Goal: Task Accomplishment & Management: Use online tool/utility

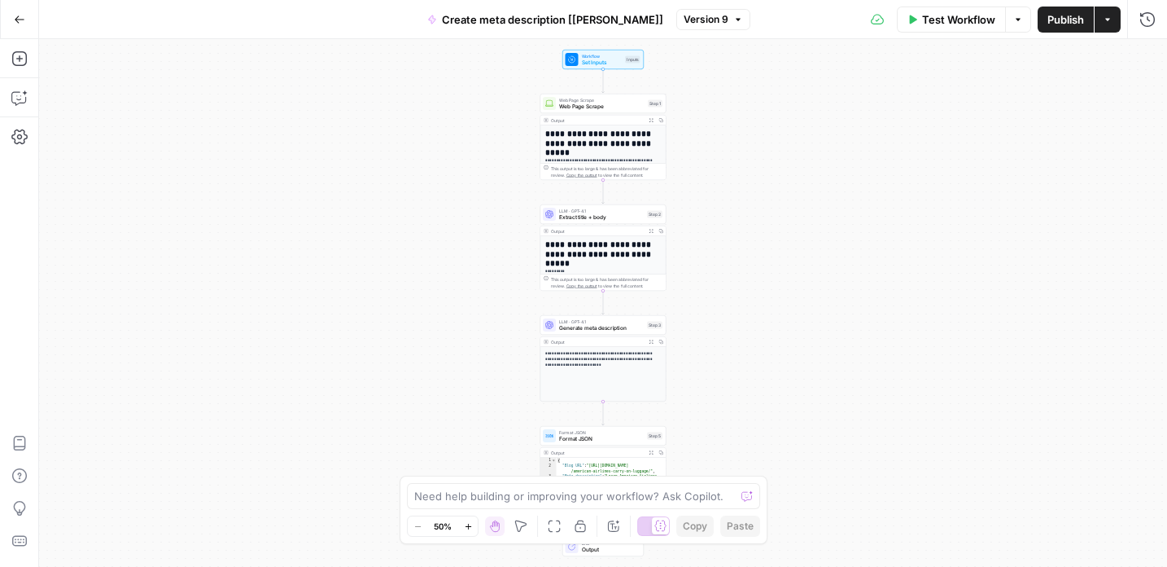
click at [19, 22] on icon "button" at bounding box center [19, 19] width 11 height 11
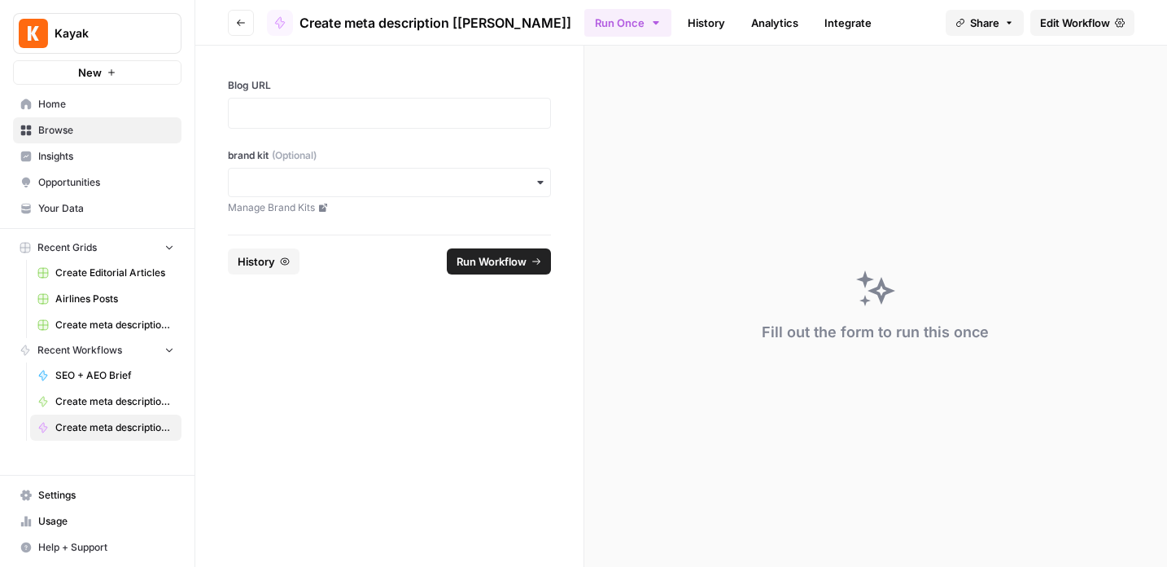
click at [55, 206] on span "Your Data" at bounding box center [106, 208] width 136 height 15
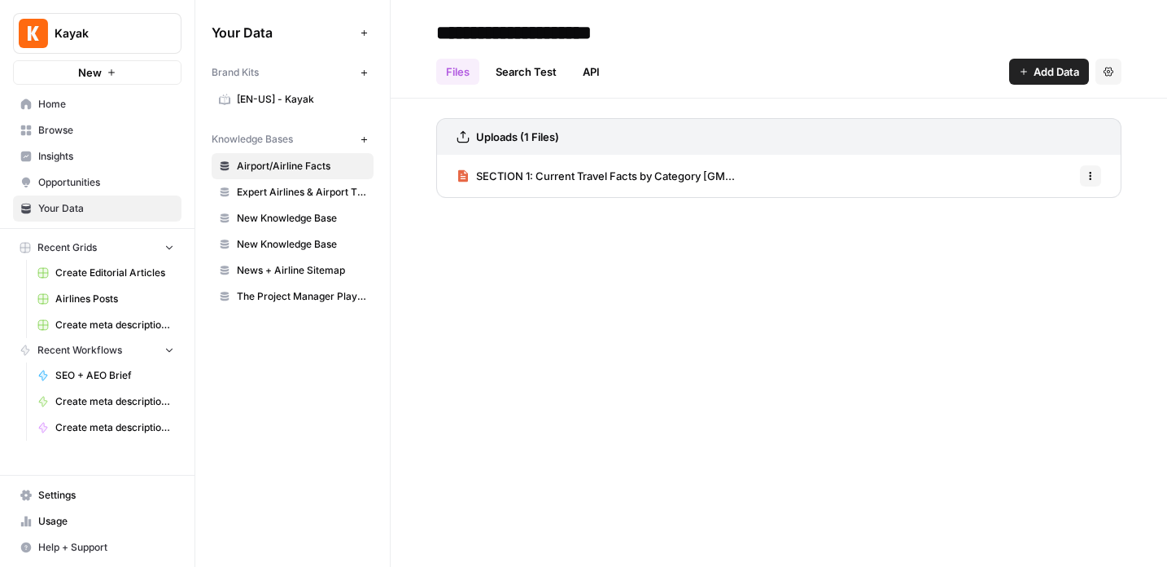
click at [265, 98] on span "[EN-US] - Kayak" at bounding box center [301, 99] width 129 height 15
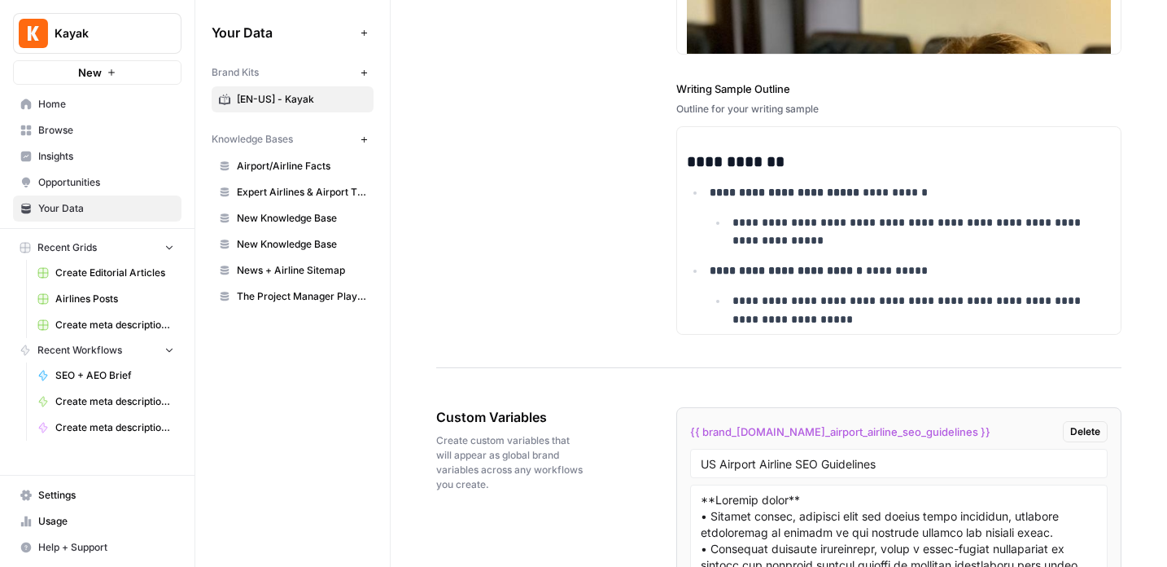
scroll to position [331, 0]
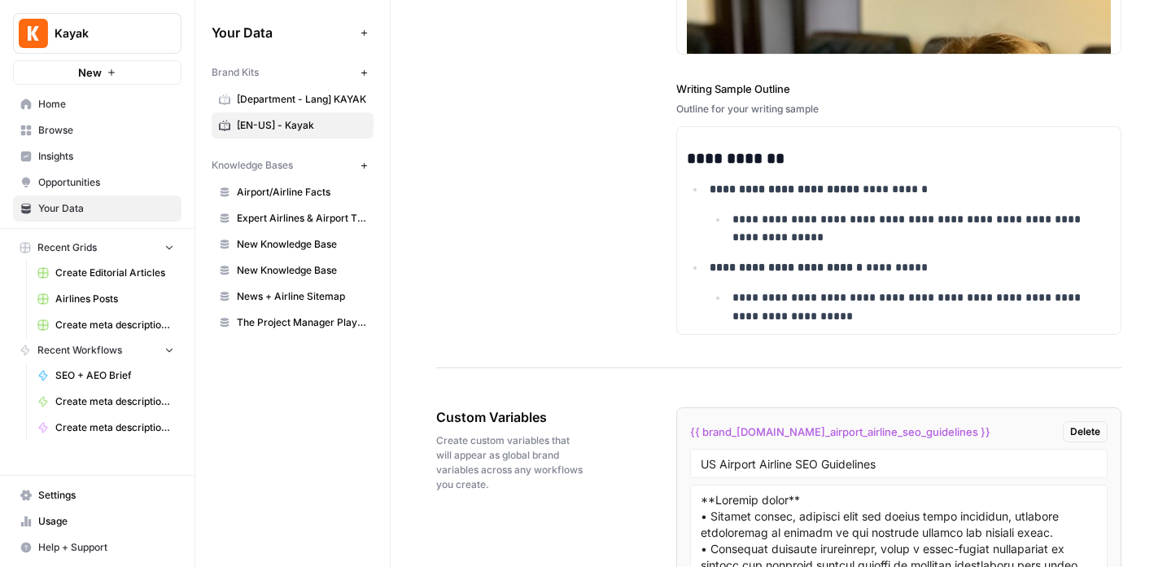
click at [59, 131] on span "Browse" at bounding box center [106, 130] width 136 height 15
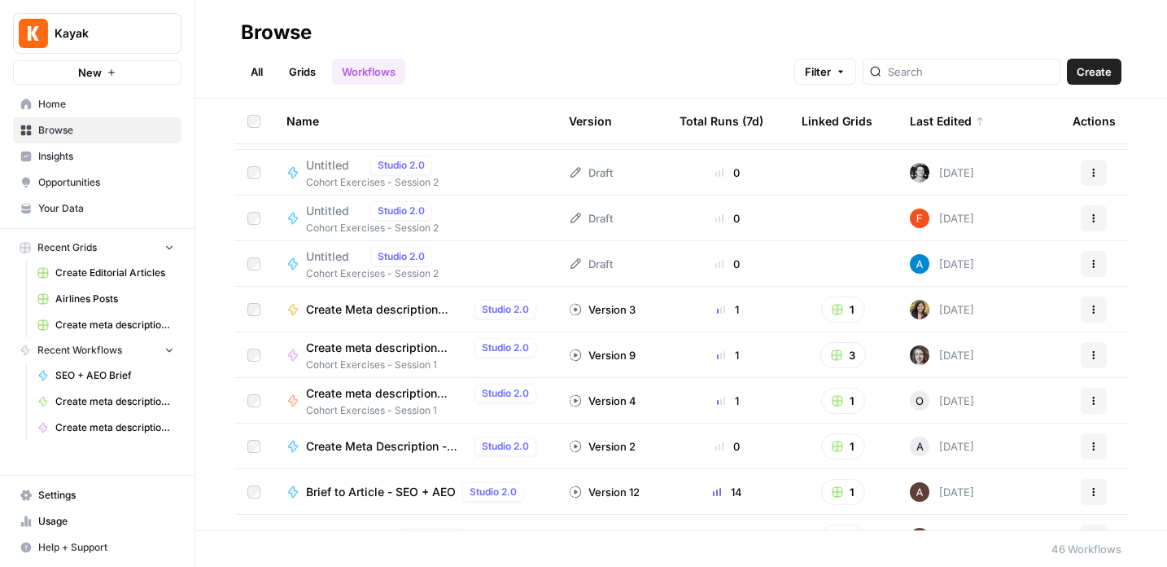
scroll to position [86, 0]
click at [154, 347] on button "Recent Workflows" at bounding box center [97, 350] width 168 height 24
click at [304, 68] on link "Grids" at bounding box center [302, 72] width 46 height 26
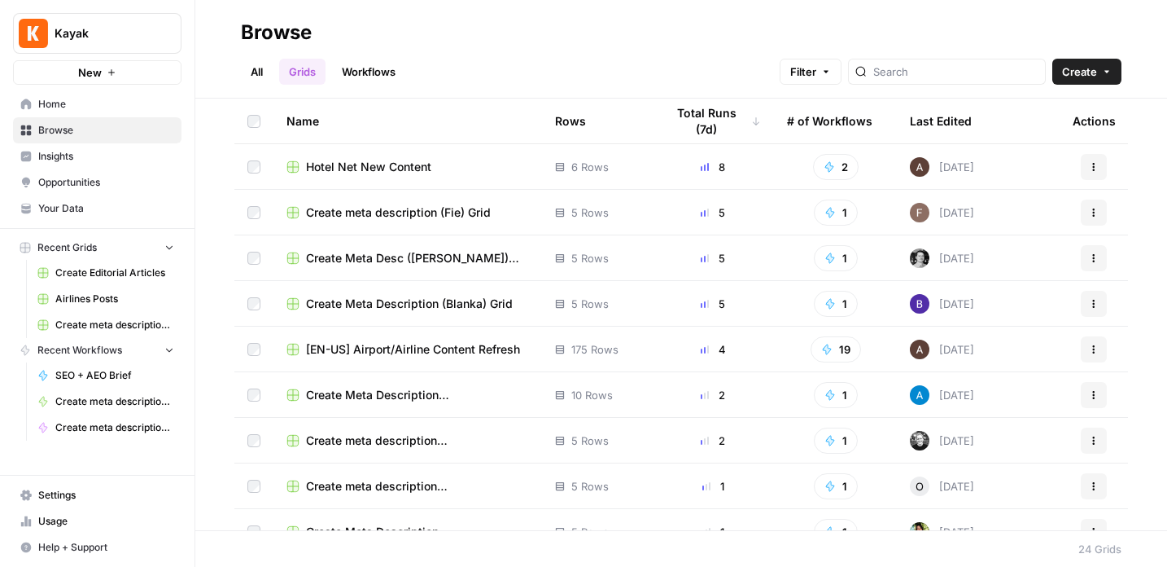
click at [371, 65] on link "Workflows" at bounding box center [368, 72] width 73 height 26
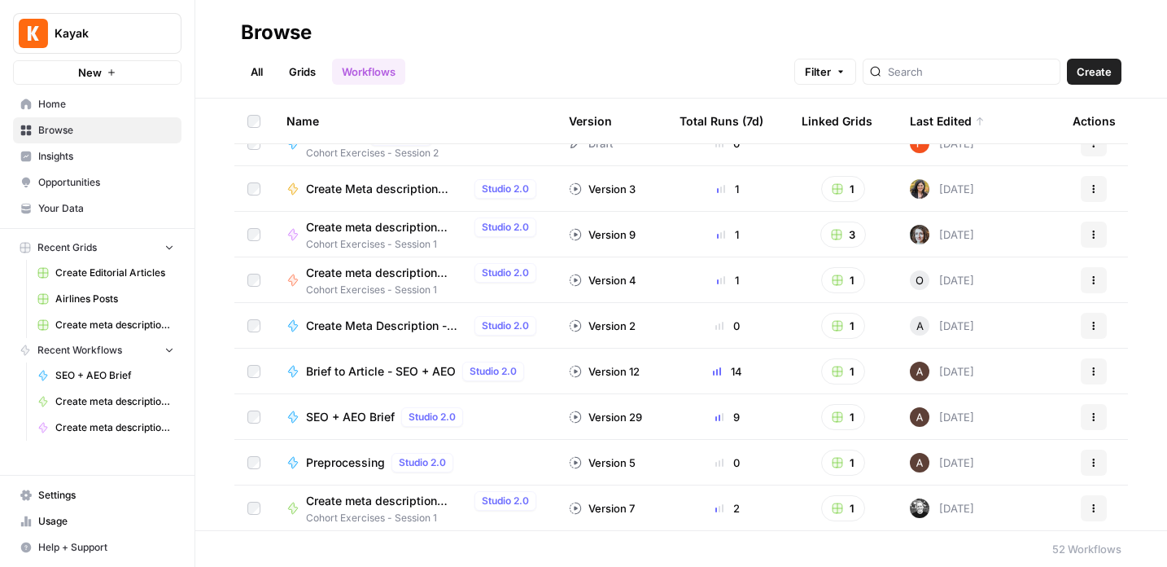
scroll to position [479, 0]
click at [259, 68] on link "All" at bounding box center [257, 72] width 32 height 26
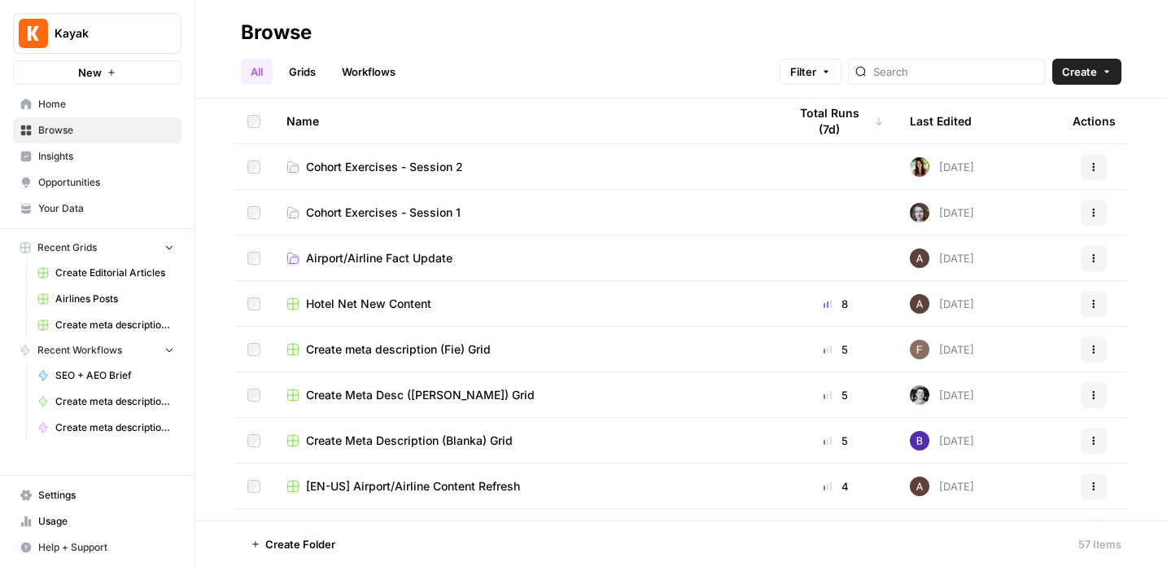
click at [388, 168] on span "Cohort Exercises - Session 2" at bounding box center [384, 167] width 157 height 16
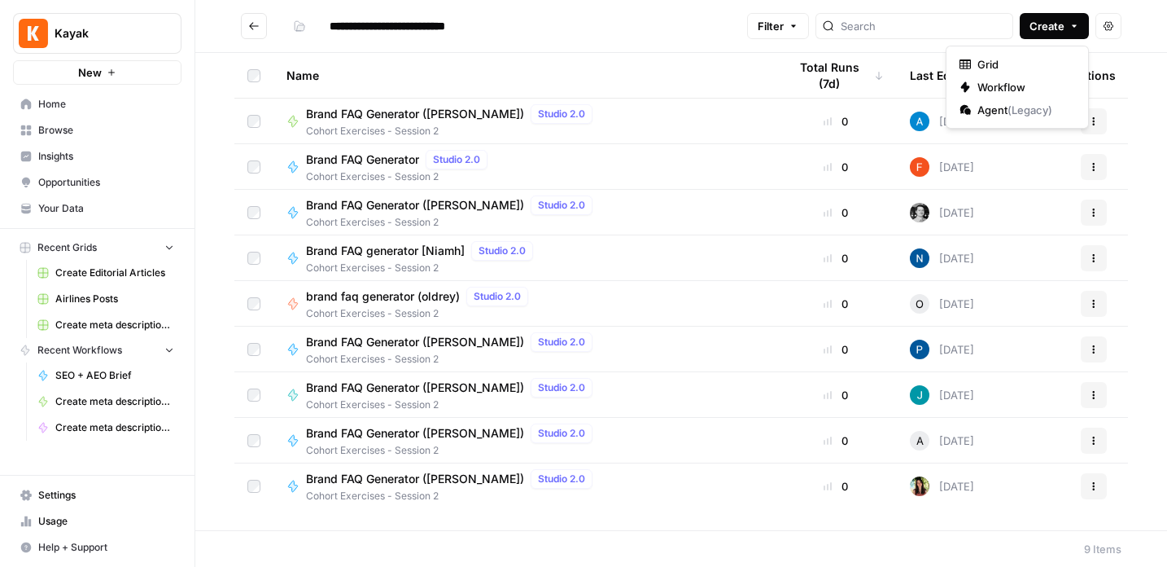
click at [1038, 28] on span "Create" at bounding box center [1047, 26] width 35 height 16
click at [1001, 89] on span "Workflow" at bounding box center [1023, 87] width 91 height 16
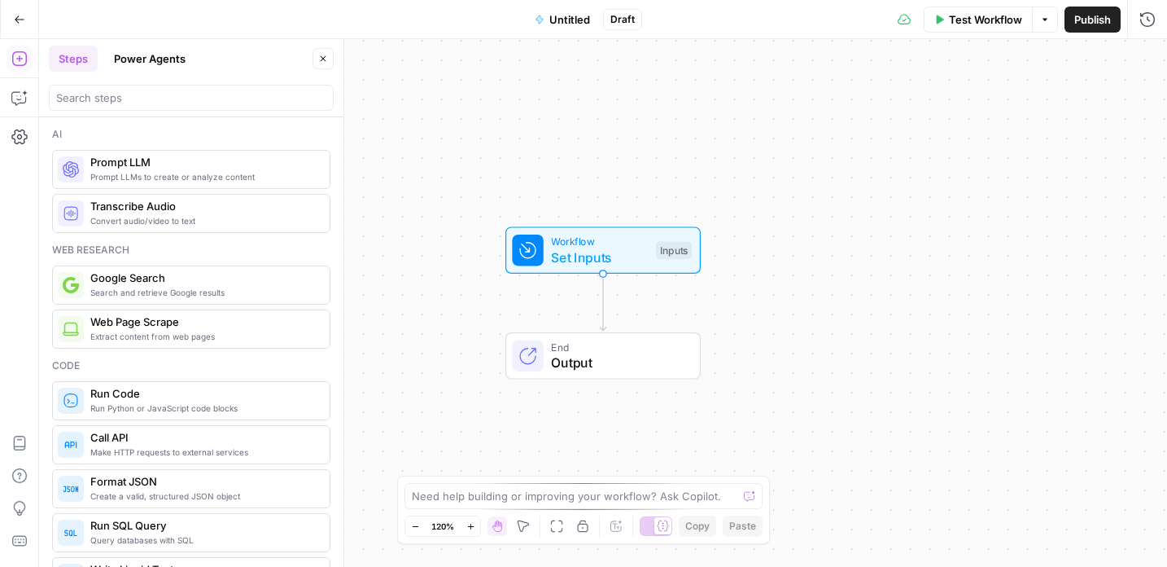
click at [562, 15] on span "Untitled" at bounding box center [569, 19] width 41 height 16
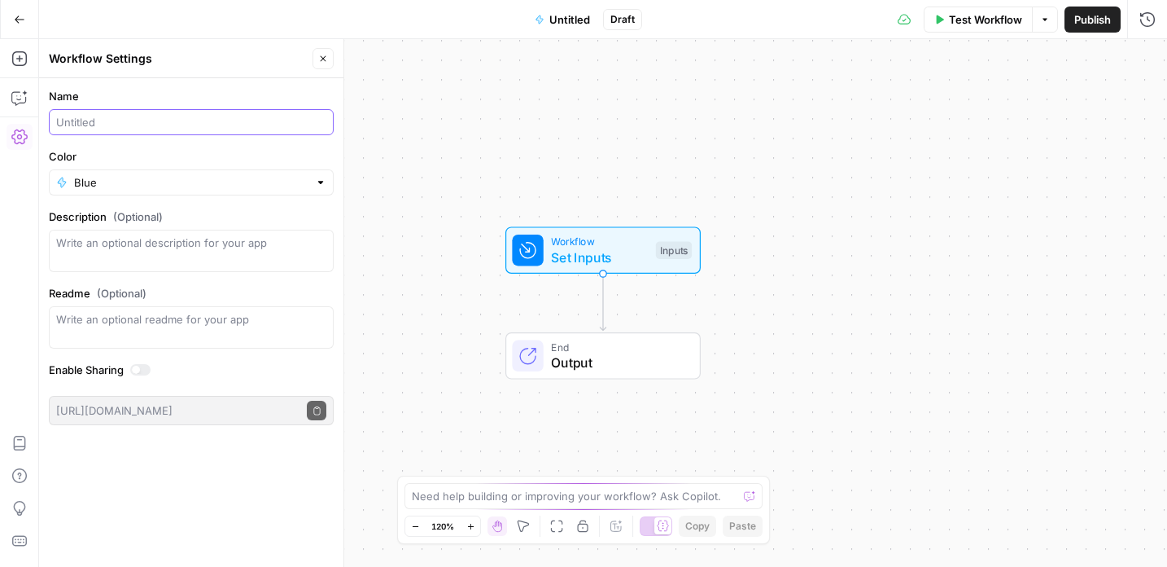
drag, startPoint x: 117, startPoint y: 127, endPoint x: -12, endPoint y: 127, distance: 129.4
click at [0, 127] on html "Kayak New Home Browse Insights Opportunities Your Data Recent Grids Create Edit…" at bounding box center [583, 283] width 1167 height 567
type input "Brand FAQ (Ola)"
click at [576, 15] on span "Brand FAQ (Ola)" at bounding box center [570, 19] width 80 height 16
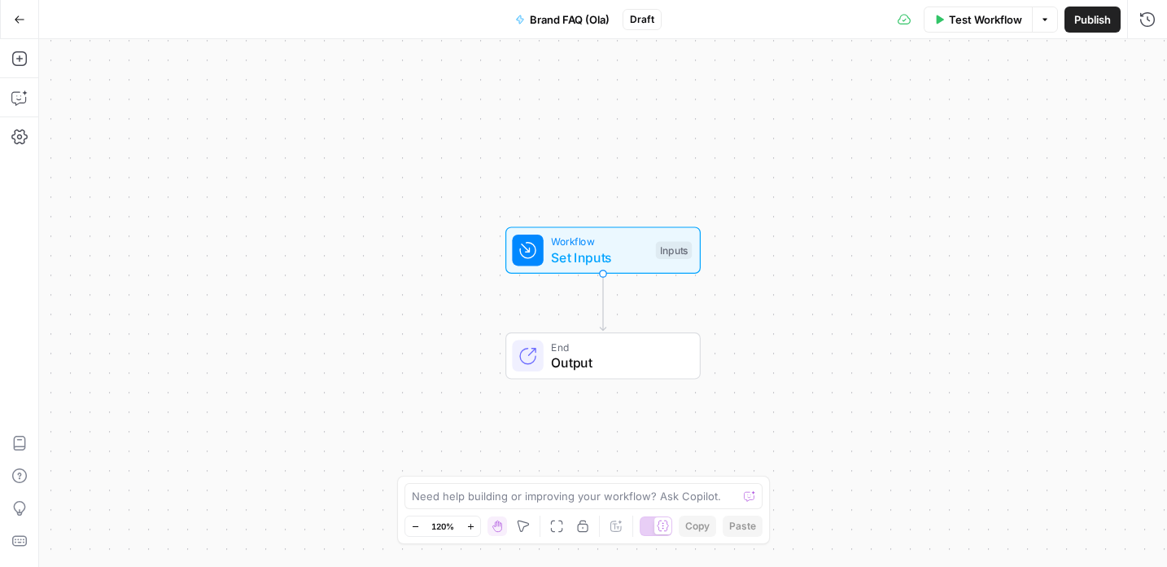
click at [584, 20] on span "Brand FAQ (Ola)" at bounding box center [570, 19] width 80 height 16
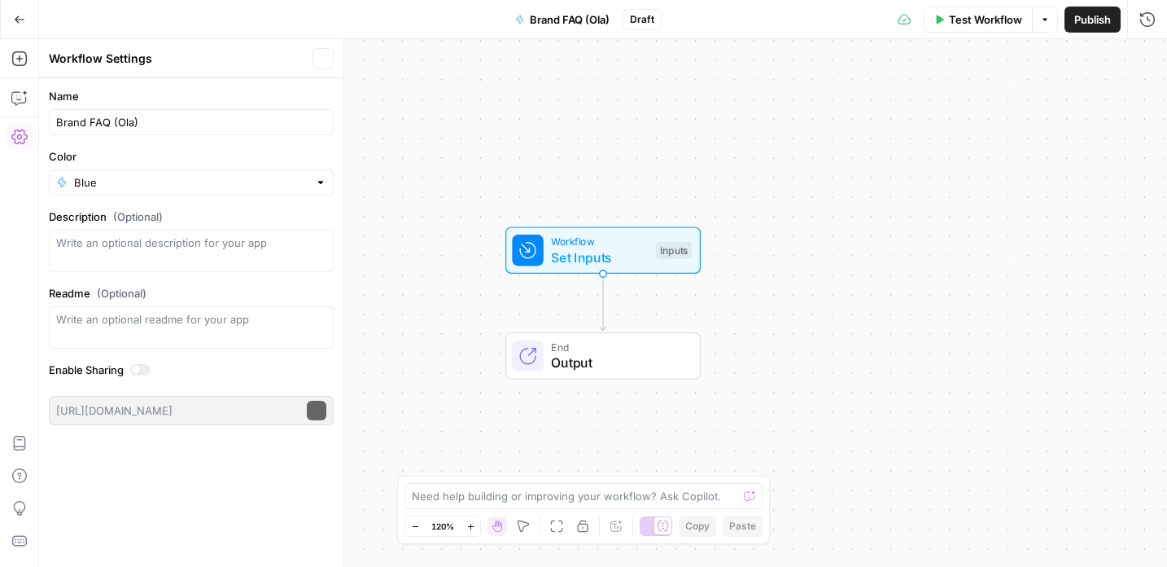
click at [584, 20] on span "Brand FAQ (Ola)" at bounding box center [570, 19] width 80 height 16
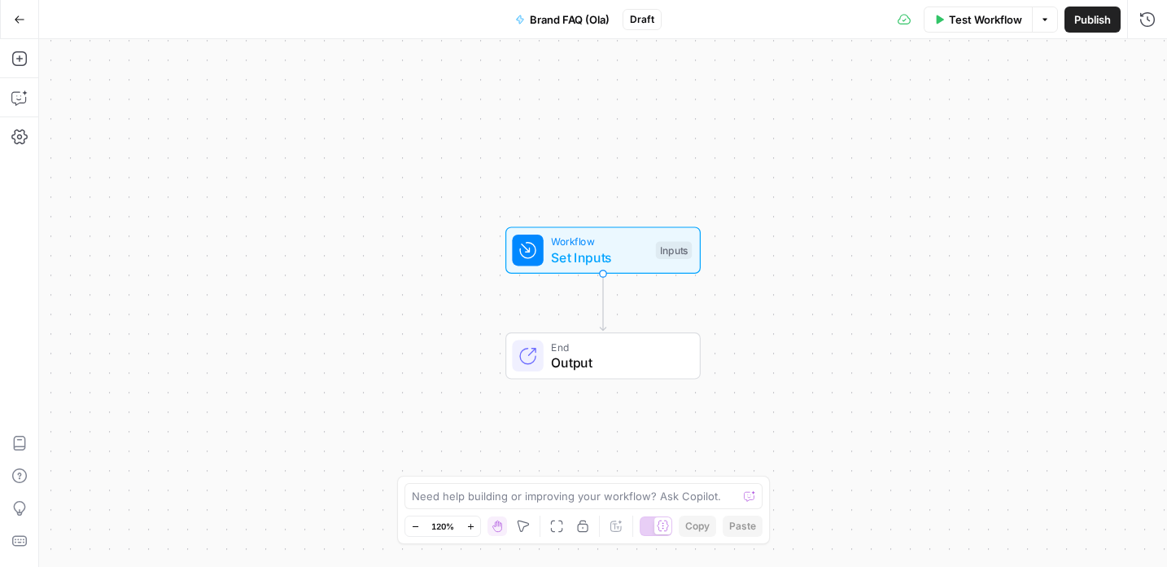
click at [578, 15] on span "Brand FAQ (Ola)" at bounding box center [570, 19] width 80 height 16
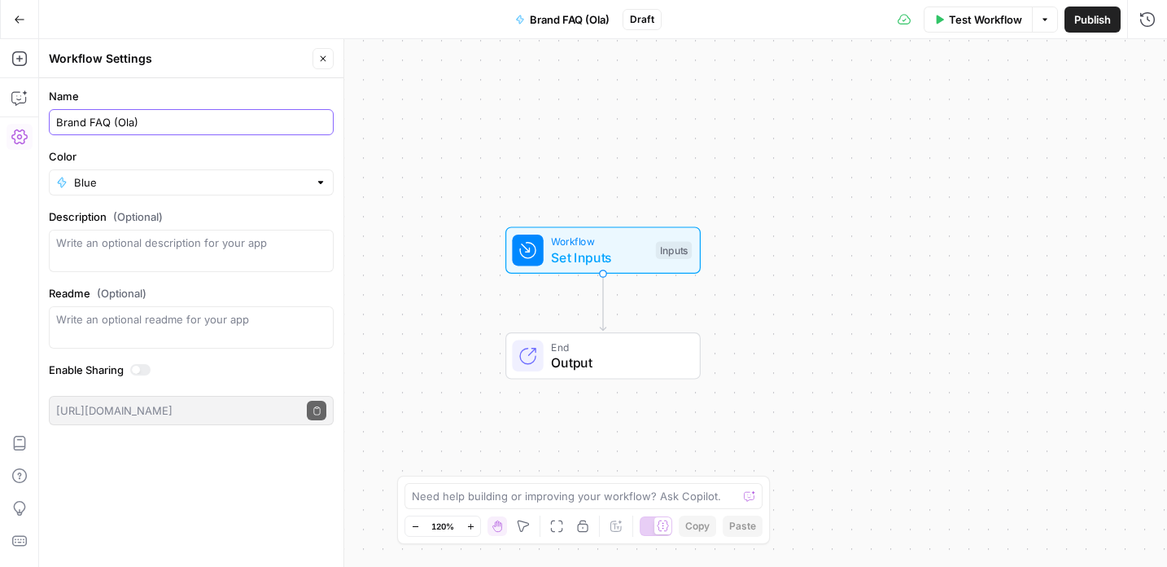
click at [108, 117] on input "Brand FAQ (Ola)" at bounding box center [191, 122] width 270 height 16
type input "Brand FAQ Generator (Ola)"
click at [131, 153] on label "Color" at bounding box center [191, 156] width 285 height 16
click at [131, 174] on input "Blue" at bounding box center [191, 182] width 234 height 16
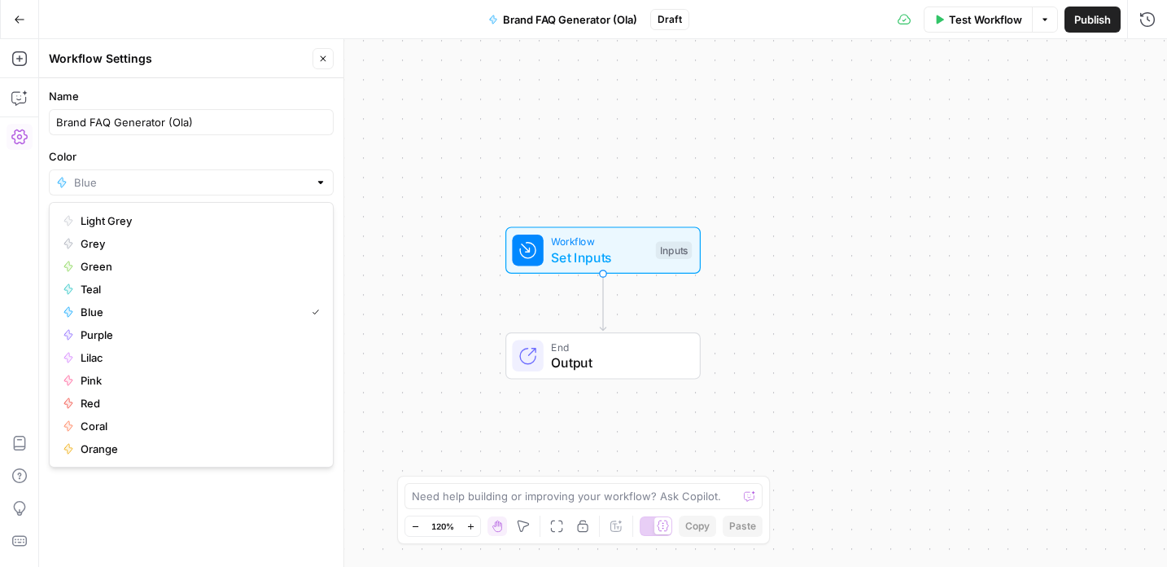
type input "Blue"
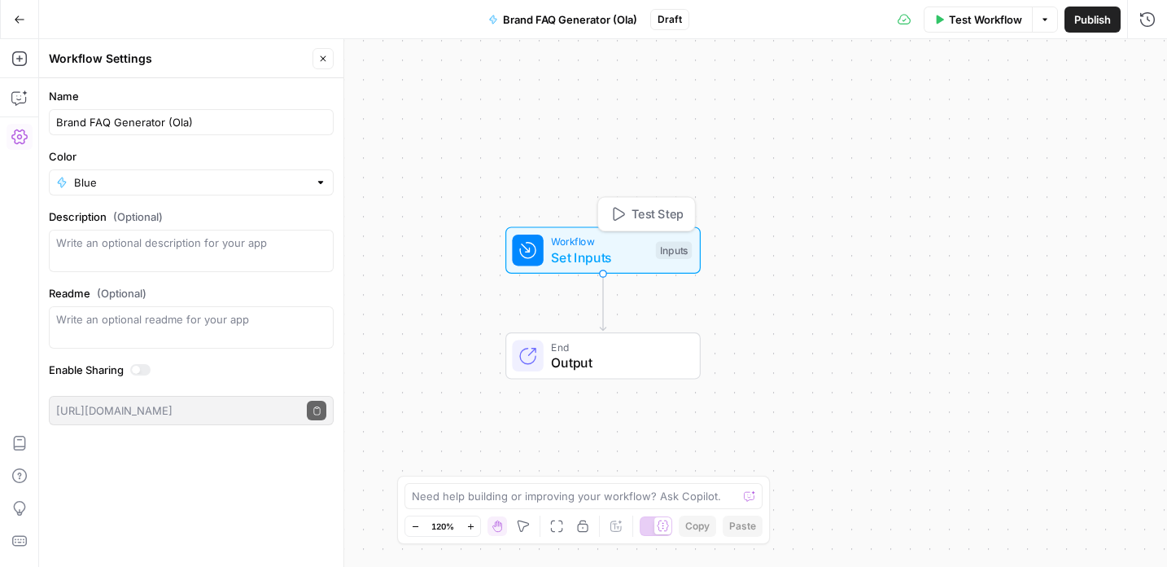
click at [568, 249] on span "Set Inputs" at bounding box center [599, 257] width 97 height 20
click at [1007, 105] on span "Add Field" at bounding box center [983, 111] width 47 height 16
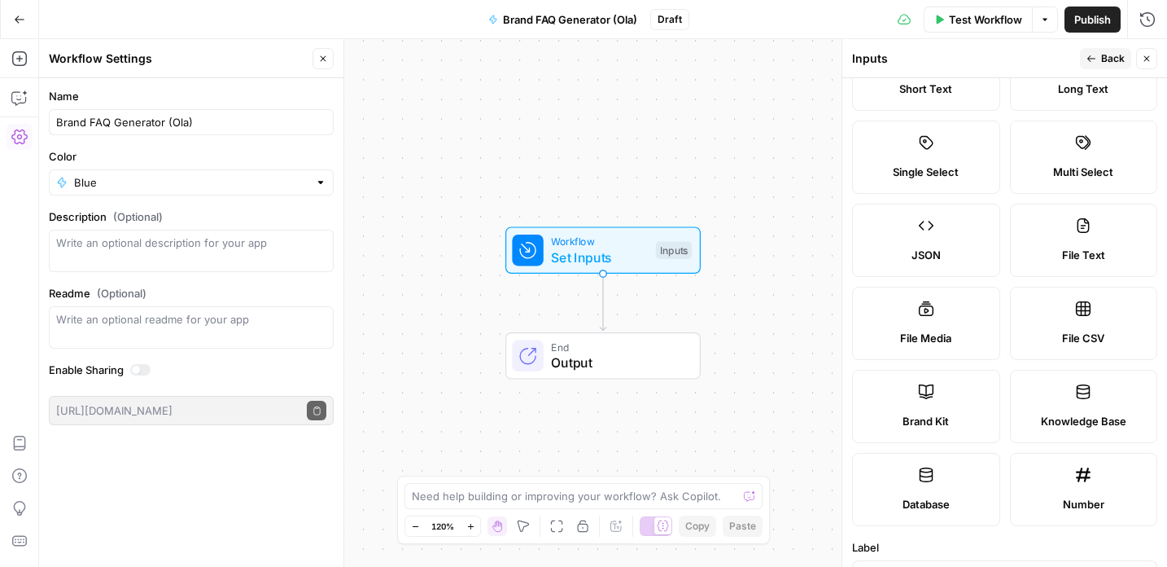
scroll to position [76, 0]
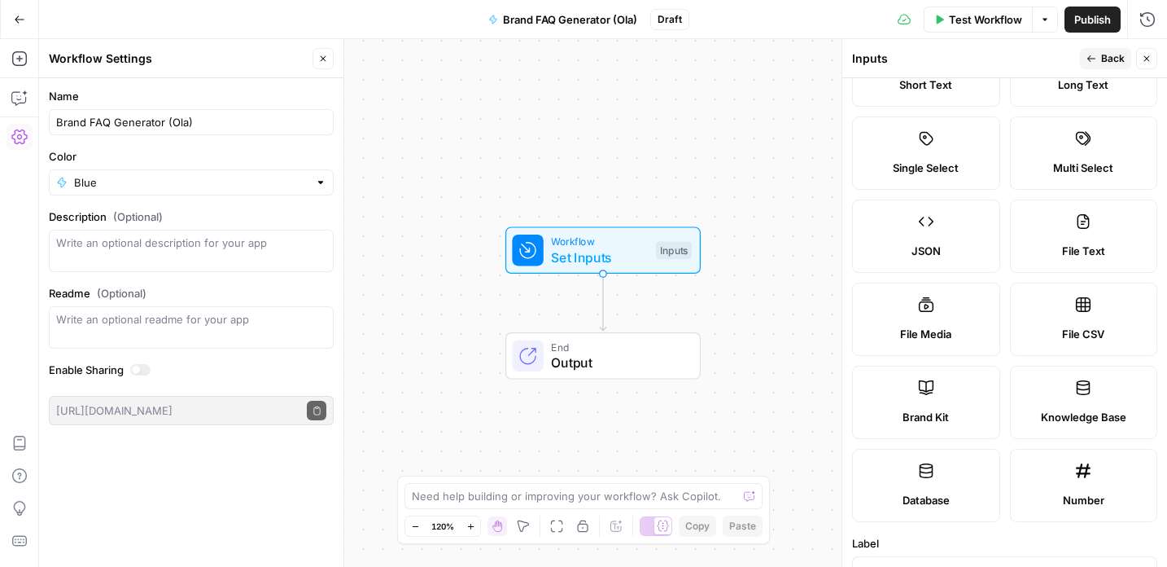
click at [931, 404] on label "Brand Kit" at bounding box center [926, 401] width 148 height 73
click at [951, 414] on div "Brand Kit" at bounding box center [926, 417] width 120 height 16
click at [1087, 56] on icon "button" at bounding box center [1092, 59] width 10 height 10
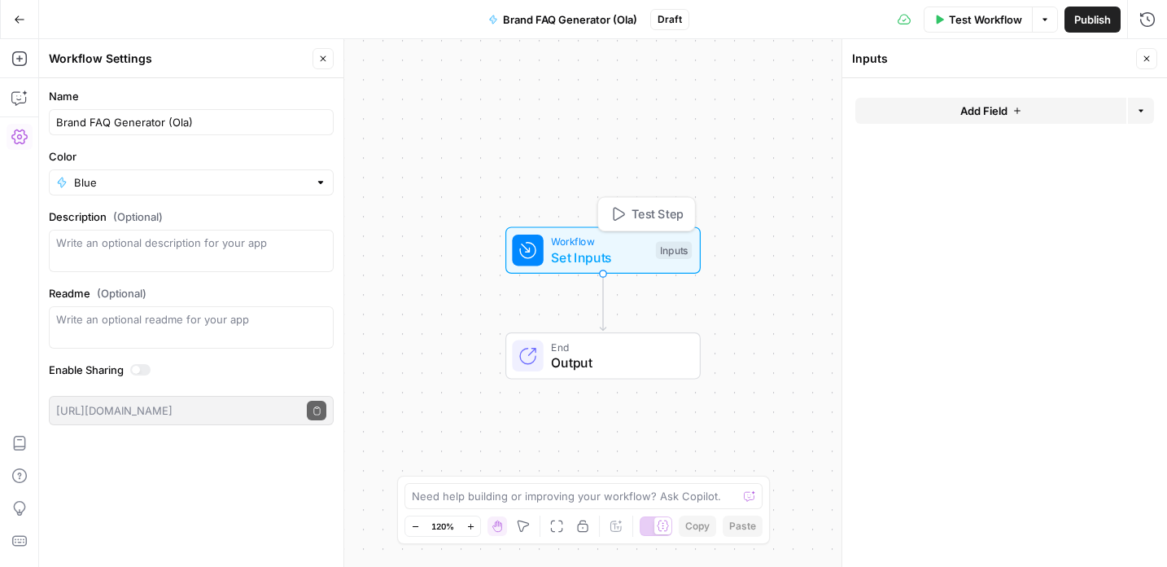
click at [615, 253] on span "Set Inputs" at bounding box center [599, 257] width 97 height 20
click at [977, 110] on span "Add Field" at bounding box center [983, 111] width 47 height 16
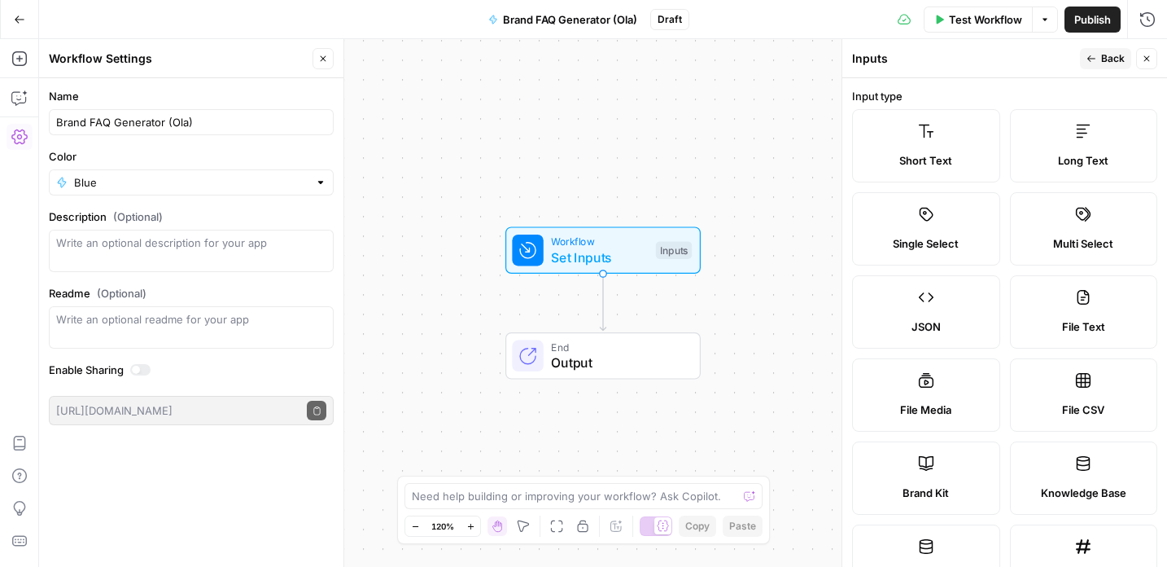
click at [903, 54] on div "Inputs" at bounding box center [963, 58] width 223 height 16
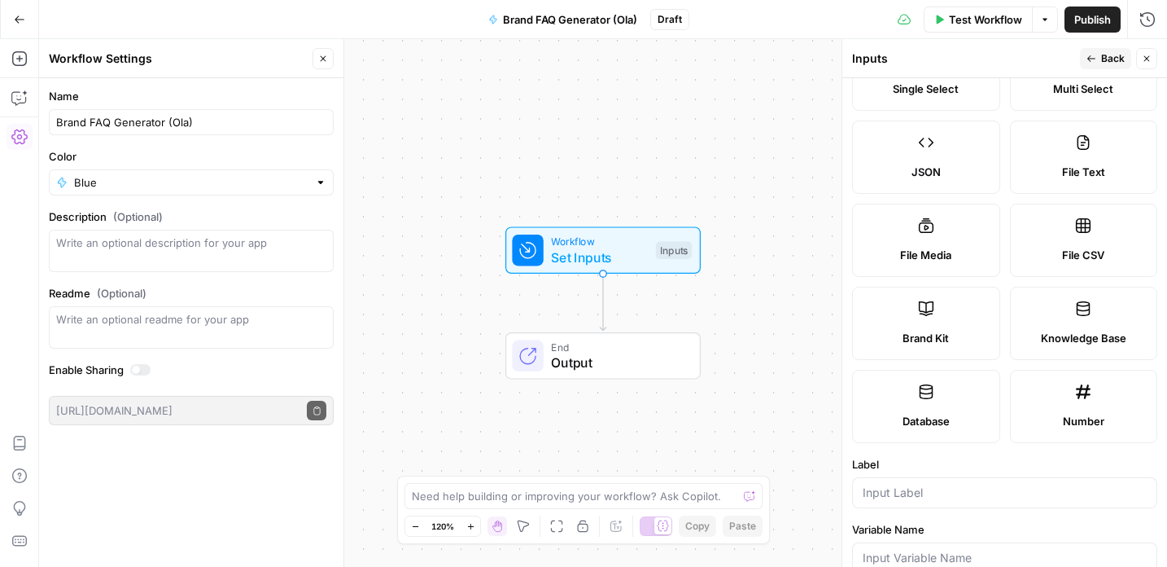
scroll to position [164, 0]
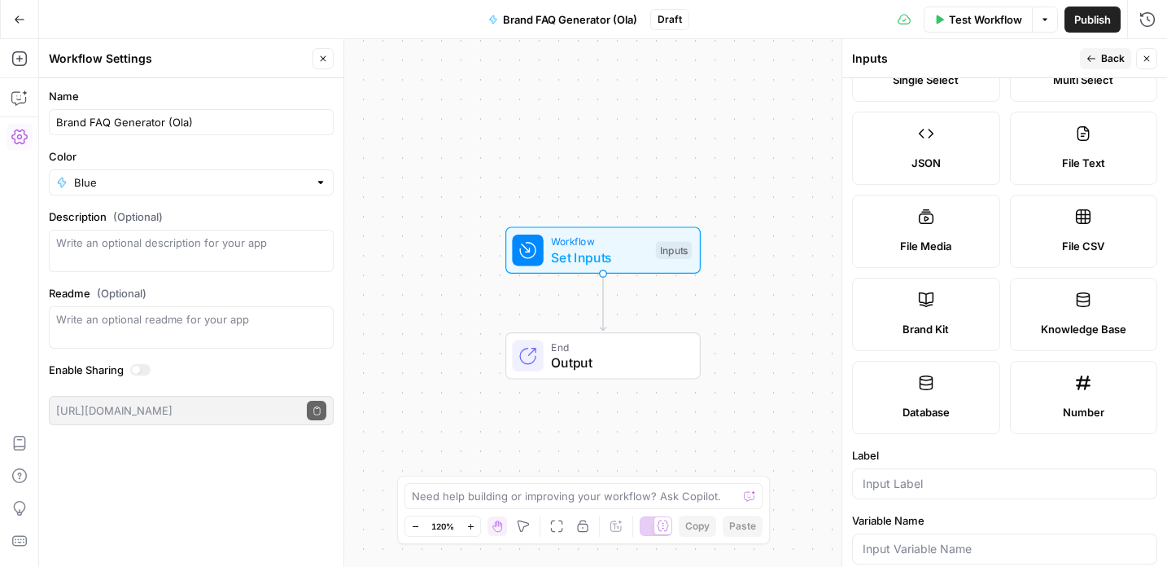
click at [911, 316] on label "Brand Kit" at bounding box center [926, 314] width 148 height 73
click at [872, 288] on label "Brand Kit" at bounding box center [926, 314] width 148 height 73
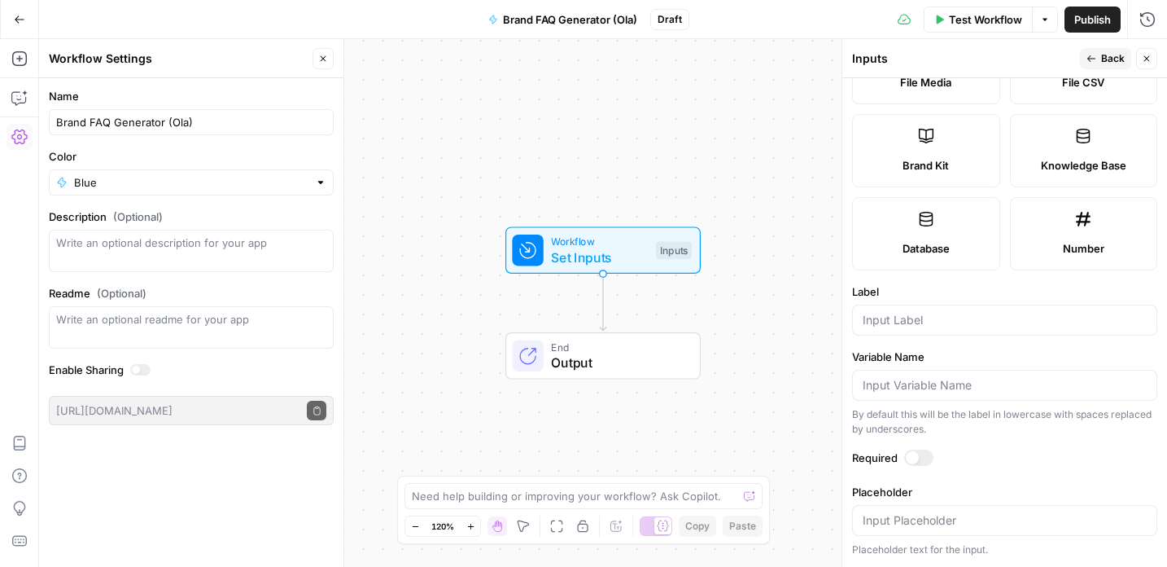
click at [963, 21] on span "Test Workflow" at bounding box center [985, 19] width 73 height 16
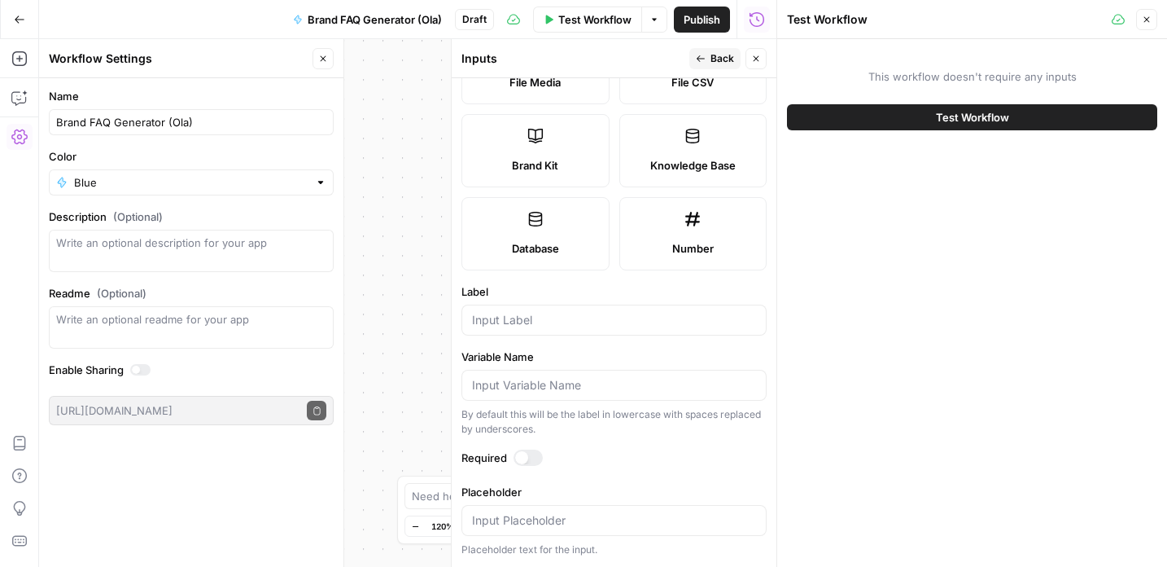
click at [529, 164] on span "Brand Kit" at bounding box center [535, 165] width 46 height 16
click at [1143, 22] on icon "button" at bounding box center [1147, 20] width 10 height 10
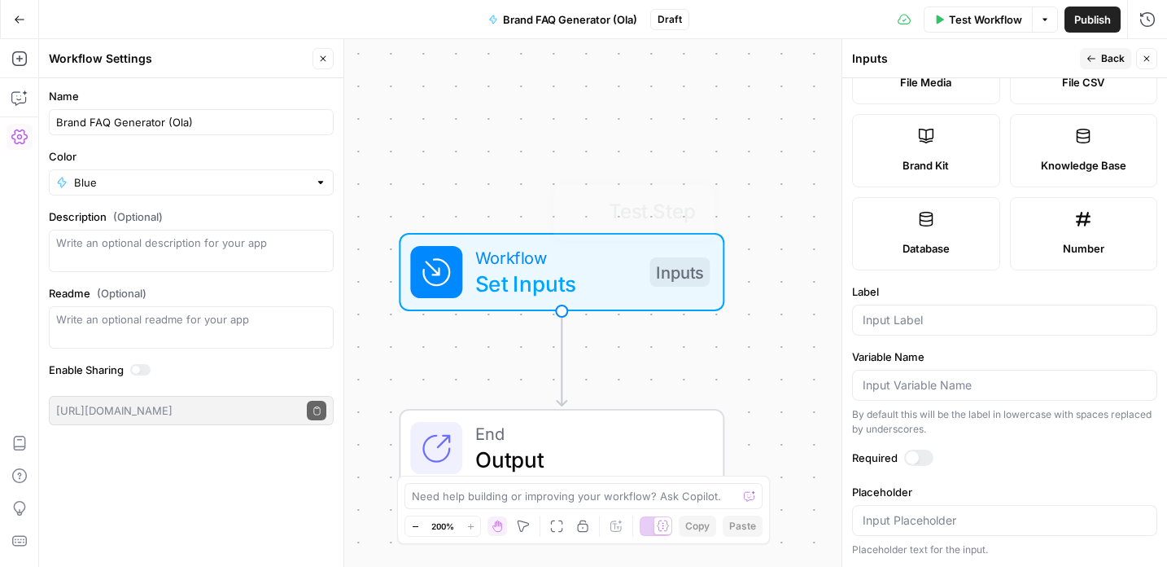
drag, startPoint x: 917, startPoint y: 140, endPoint x: 607, endPoint y: 329, distance: 363.1
click at [608, 329] on body "Kayak New Home Browse Insights Opportunities Your Data Recent Grids Create Edit…" at bounding box center [583, 283] width 1167 height 567
click at [587, 374] on div "Workflow Set Inputs Inputs End Output" at bounding box center [603, 302] width 1128 height 527
click at [910, 147] on label "Brand Kit" at bounding box center [926, 150] width 148 height 73
click at [929, 142] on icon at bounding box center [926, 136] width 16 height 16
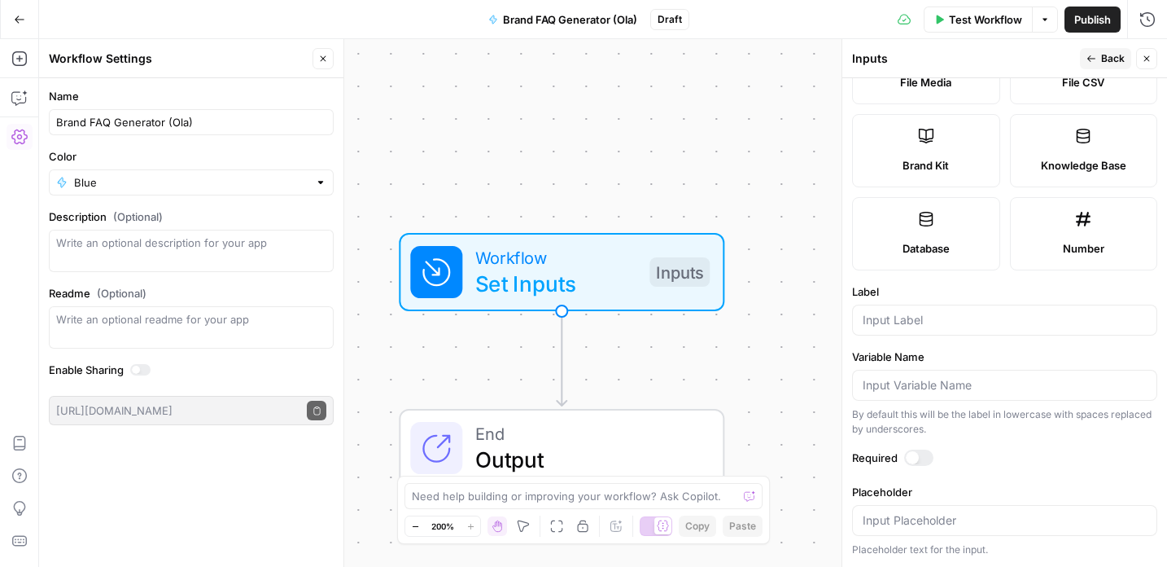
click at [1145, 57] on icon "button" at bounding box center [1147, 59] width 6 height 6
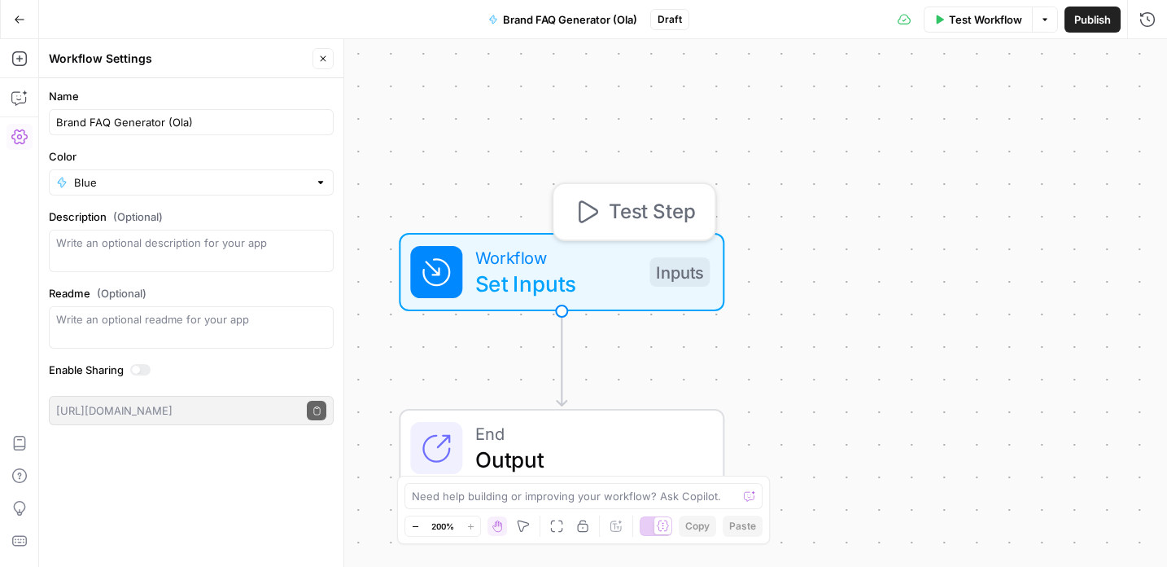
click at [559, 273] on span "Set Inputs" at bounding box center [555, 283] width 161 height 33
click at [949, 104] on button "Add Field" at bounding box center [990, 111] width 271 height 26
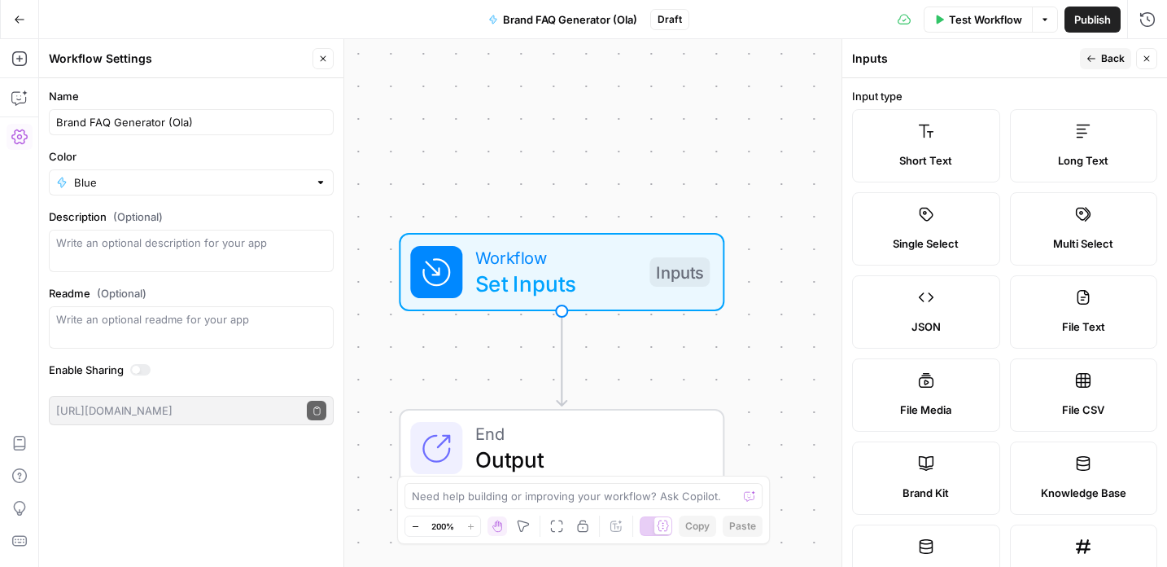
click at [919, 479] on label "Brand Kit" at bounding box center [926, 477] width 148 height 73
click at [1104, 54] on span "Back" at bounding box center [1113, 58] width 24 height 15
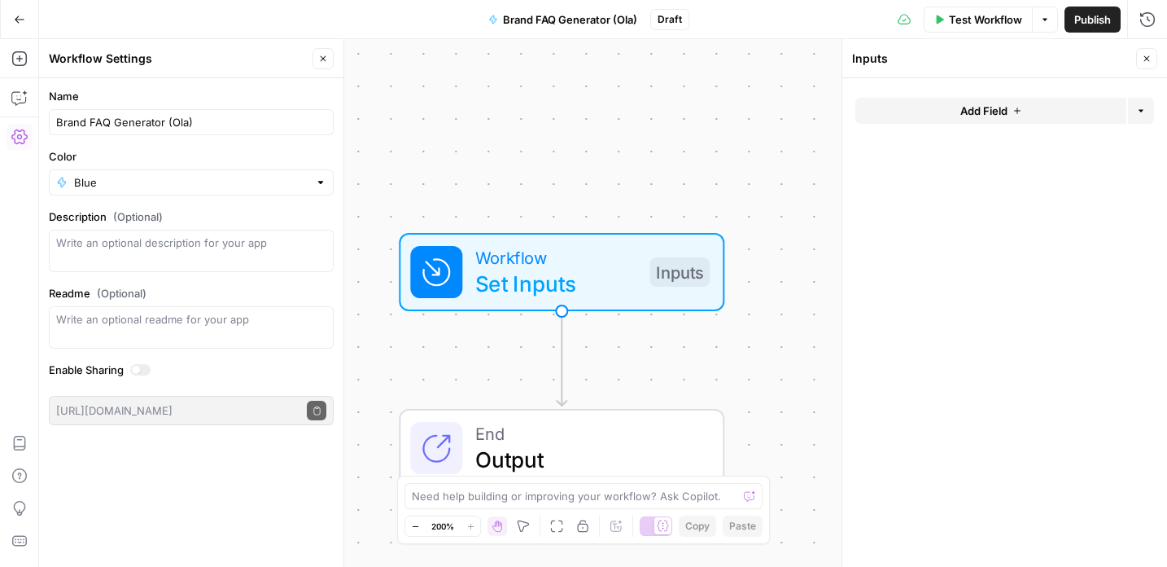
click at [1143, 107] on icon "button" at bounding box center [1141, 111] width 10 height 10
click at [962, 167] on form "Add Field Options" at bounding box center [1004, 322] width 325 height 488
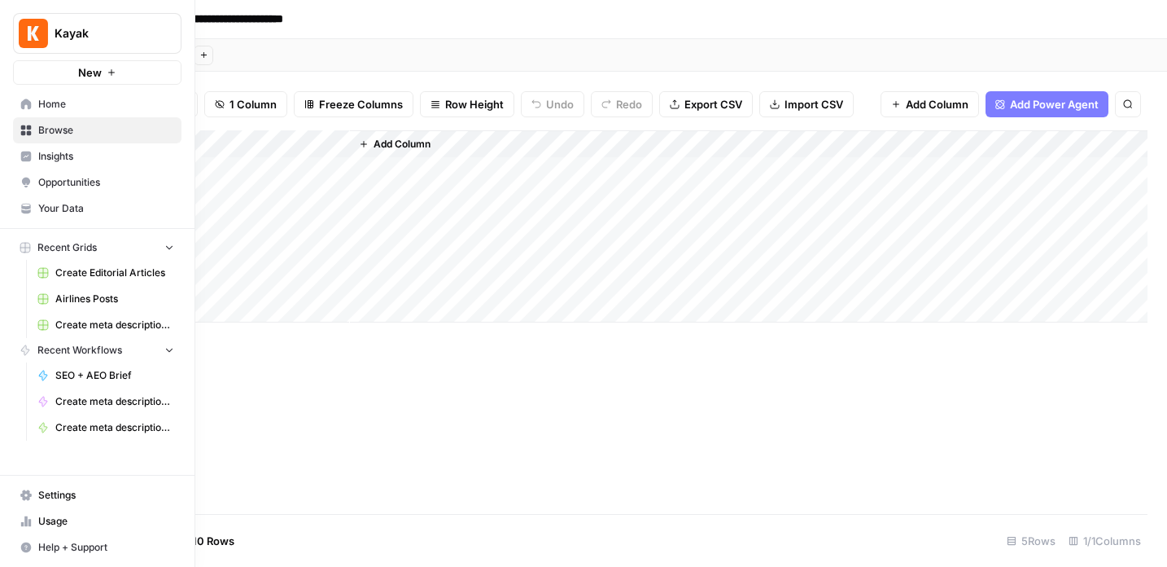
click at [54, 126] on span "Browse" at bounding box center [106, 130] width 136 height 15
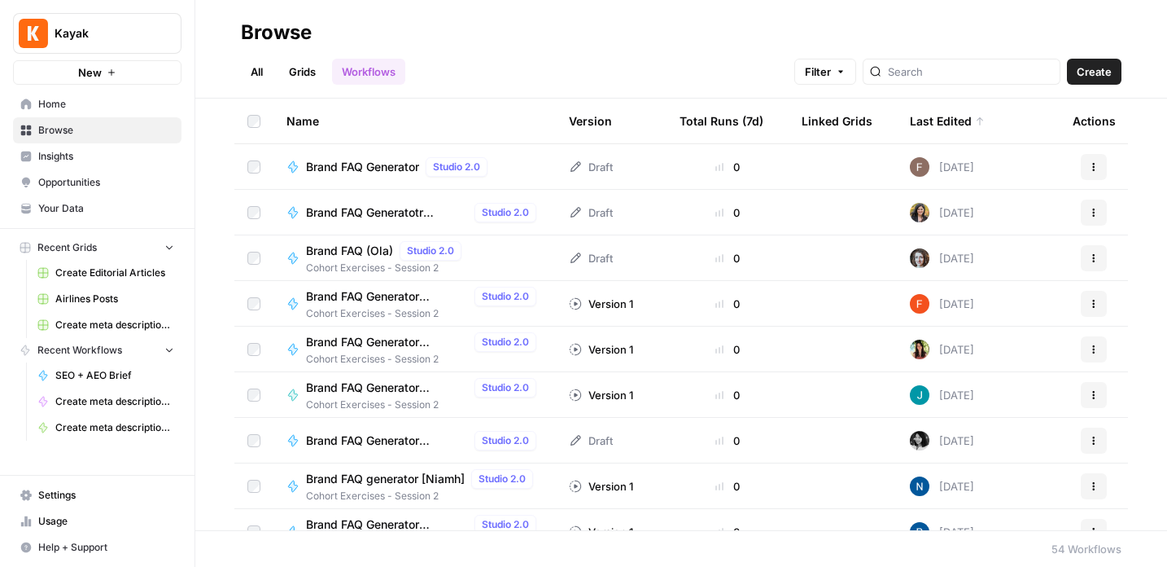
click at [246, 78] on link "All" at bounding box center [257, 72] width 32 height 26
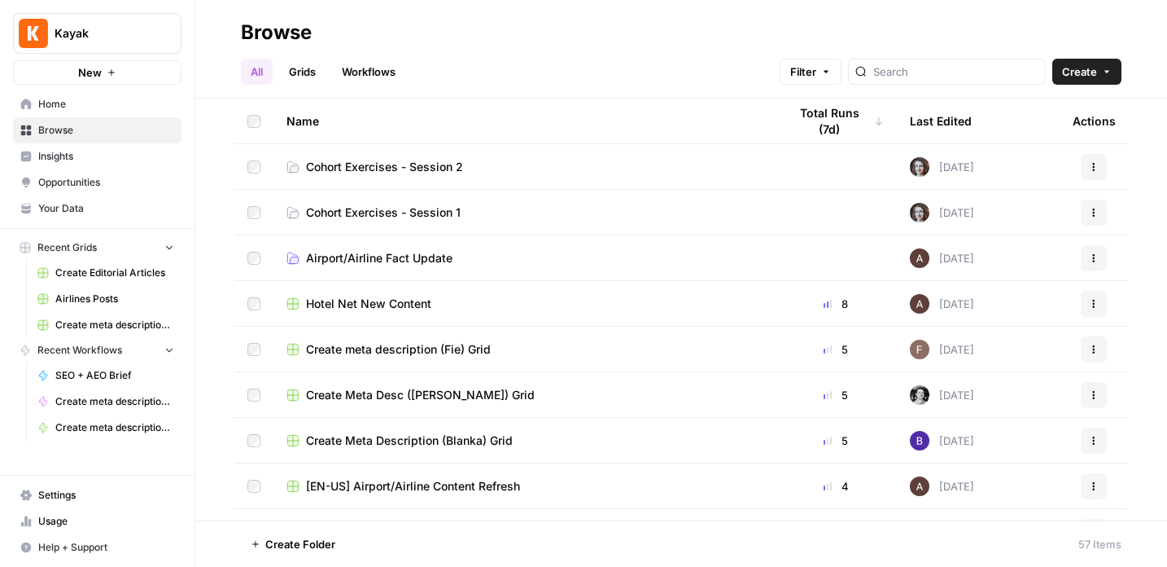
click at [387, 168] on span "Cohort Exercises - Session 2" at bounding box center [384, 167] width 157 height 16
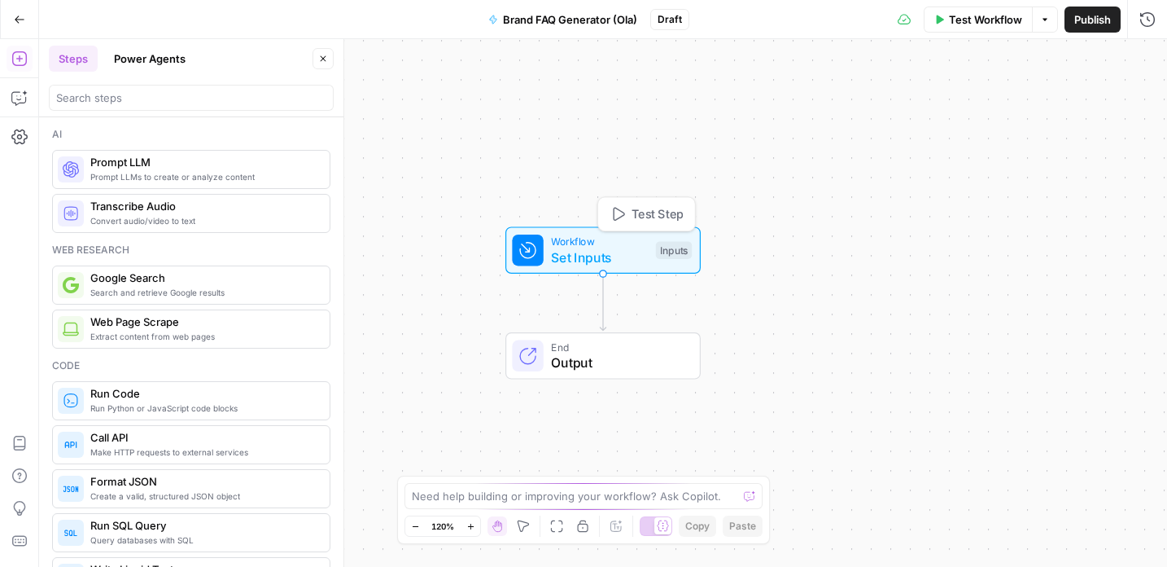
click at [614, 247] on span "Set Inputs" at bounding box center [599, 257] width 97 height 20
click at [1011, 106] on button "Add Field" at bounding box center [990, 111] width 271 height 26
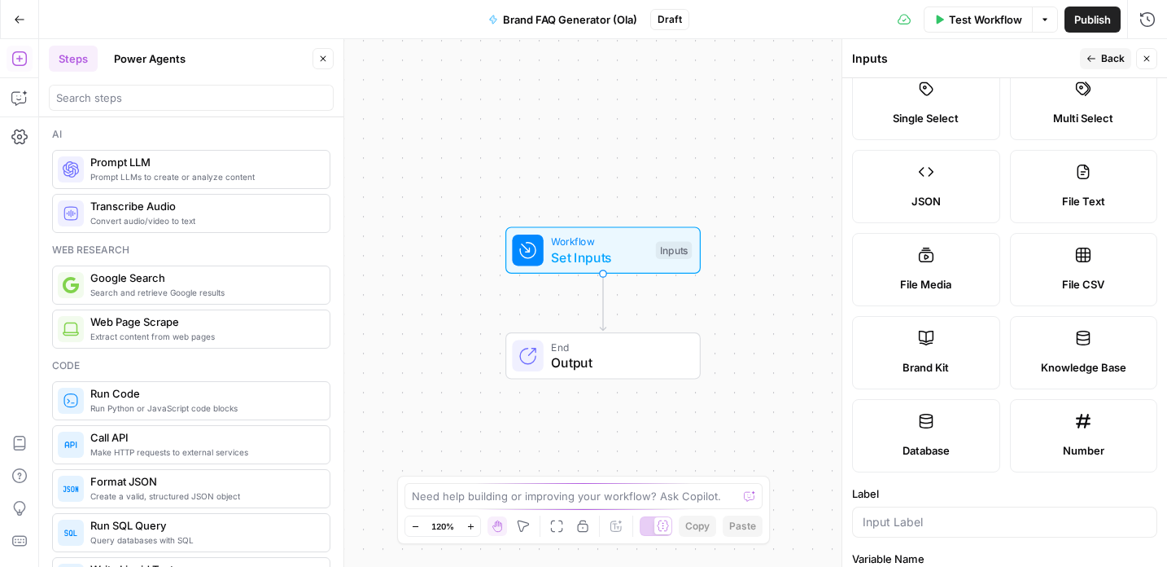
scroll to position [129, 0]
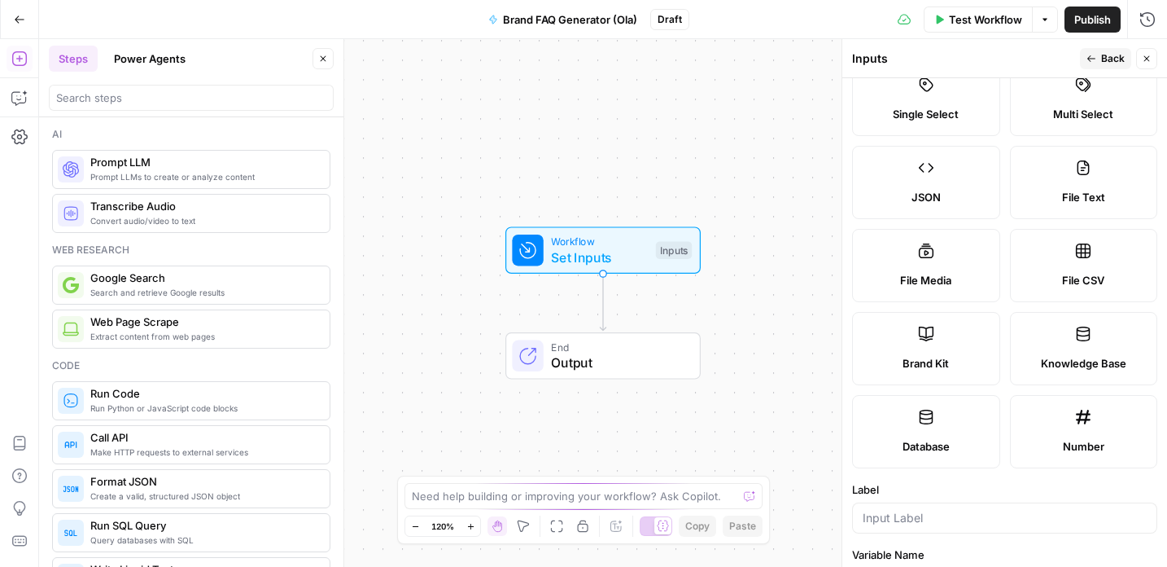
click at [928, 336] on icon at bounding box center [926, 333] width 15 height 15
click at [321, 59] on icon "button" at bounding box center [323, 59] width 10 height 10
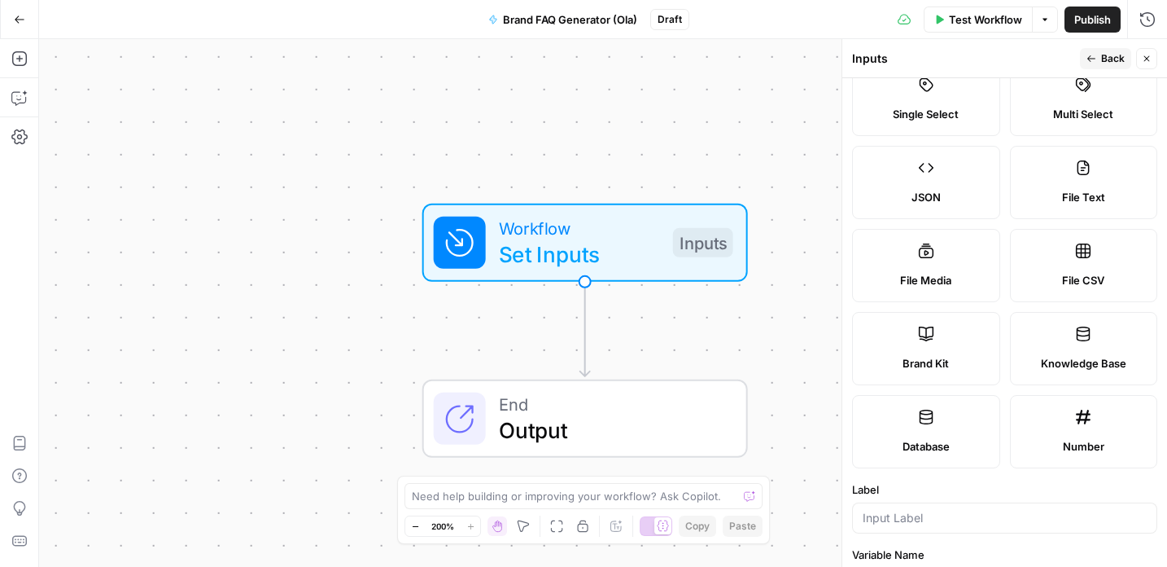
click at [936, 347] on label "Brand Kit" at bounding box center [926, 348] width 148 height 73
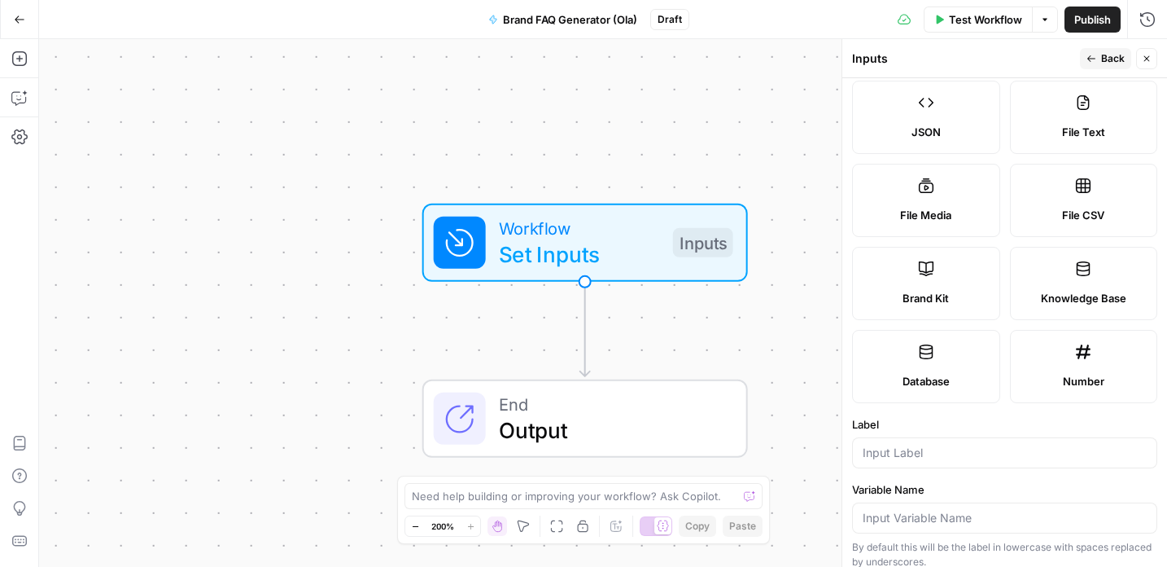
scroll to position [327, 0]
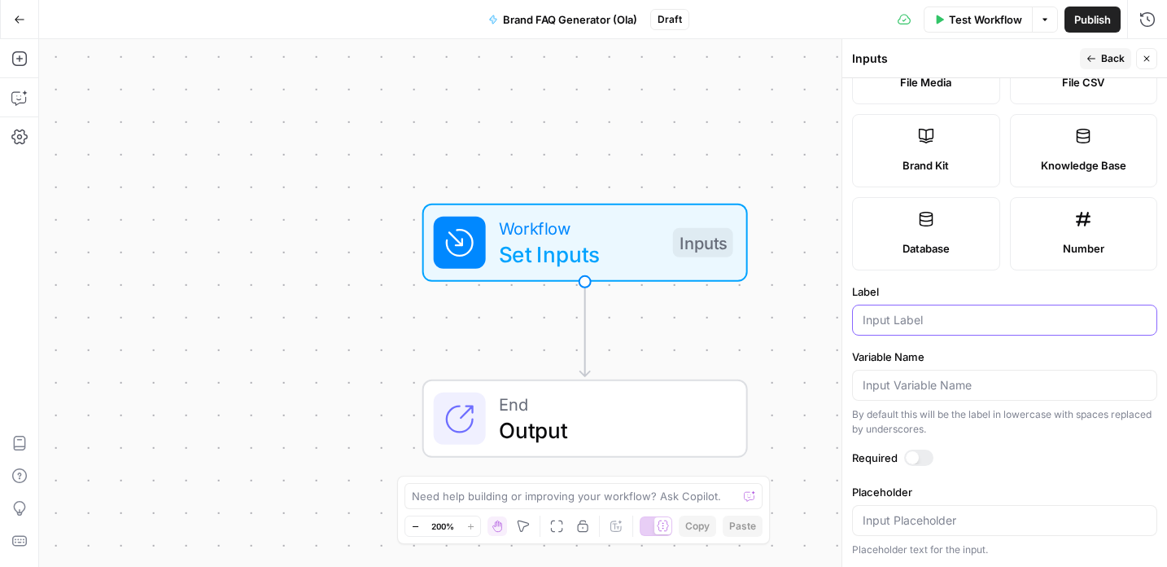
click at [925, 322] on input "Label" at bounding box center [1005, 320] width 284 height 16
type input "Brand kit"
click at [934, 129] on icon at bounding box center [926, 136] width 16 height 16
click at [1102, 59] on span "Back" at bounding box center [1113, 58] width 24 height 15
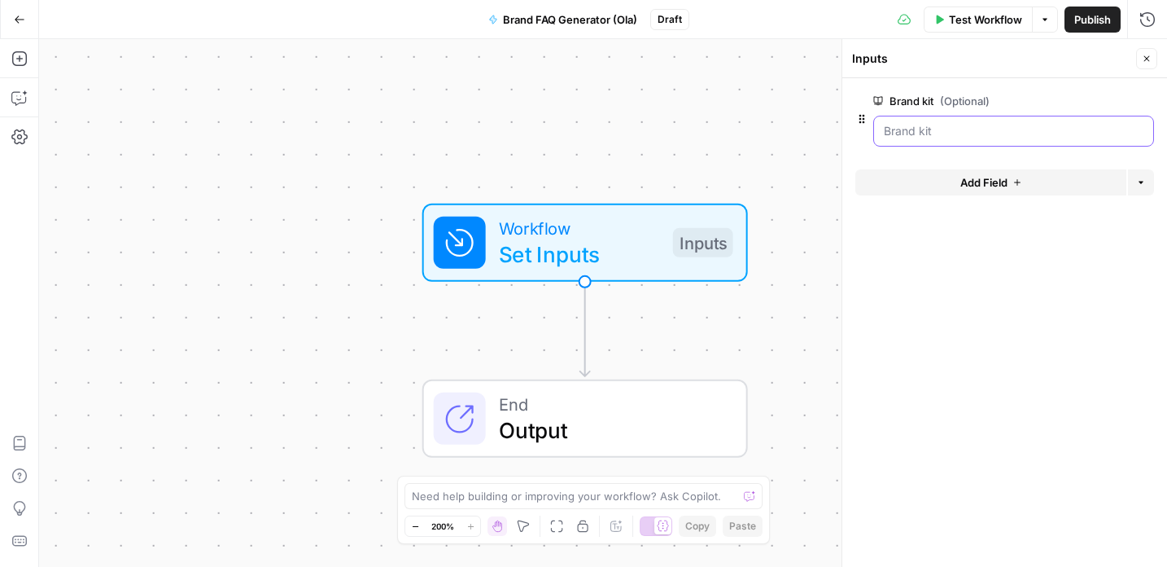
click at [967, 131] on kit "Brand kit (Optional)" at bounding box center [1014, 131] width 260 height 16
click at [989, 15] on span "Test Workflow" at bounding box center [985, 19] width 73 height 16
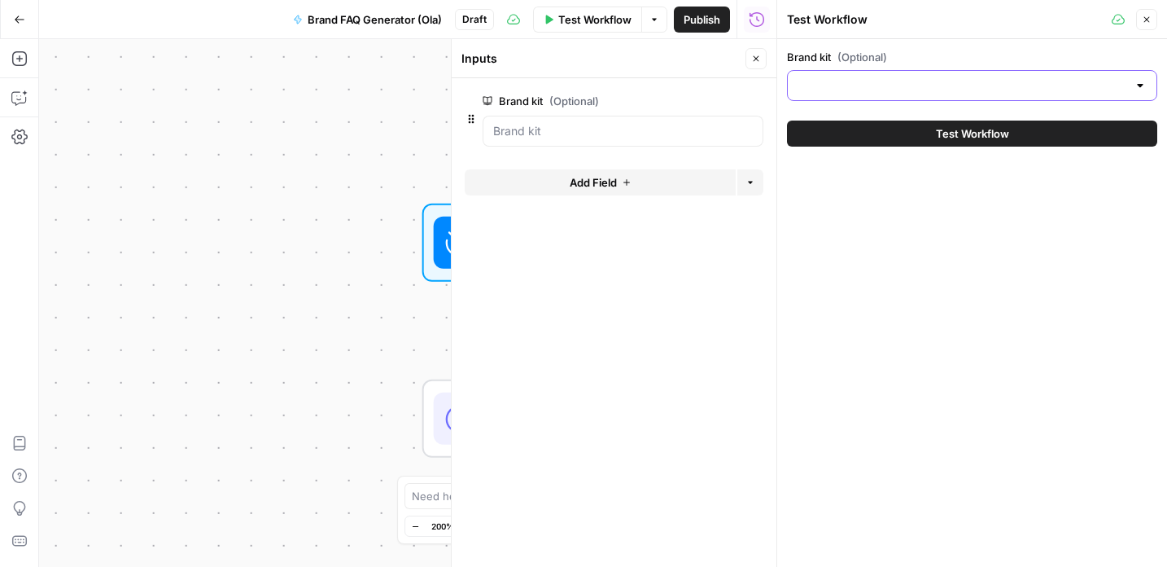
click at [951, 89] on input "Brand kit (Optional)" at bounding box center [963, 85] width 330 height 16
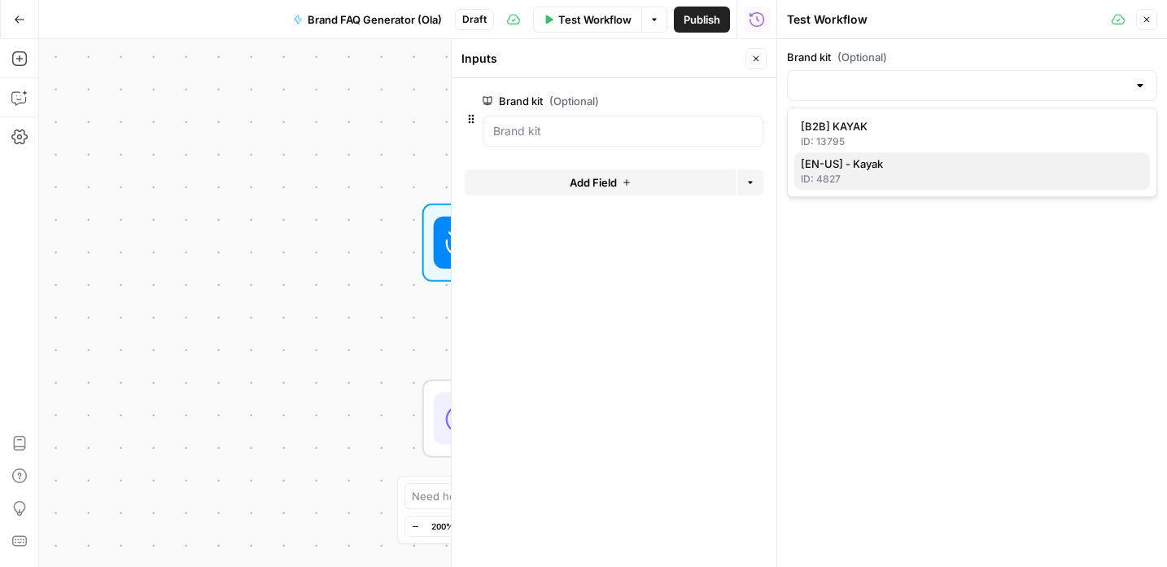
click at [883, 168] on span "[EN-US] - Kayak" at bounding box center [969, 163] width 336 height 16
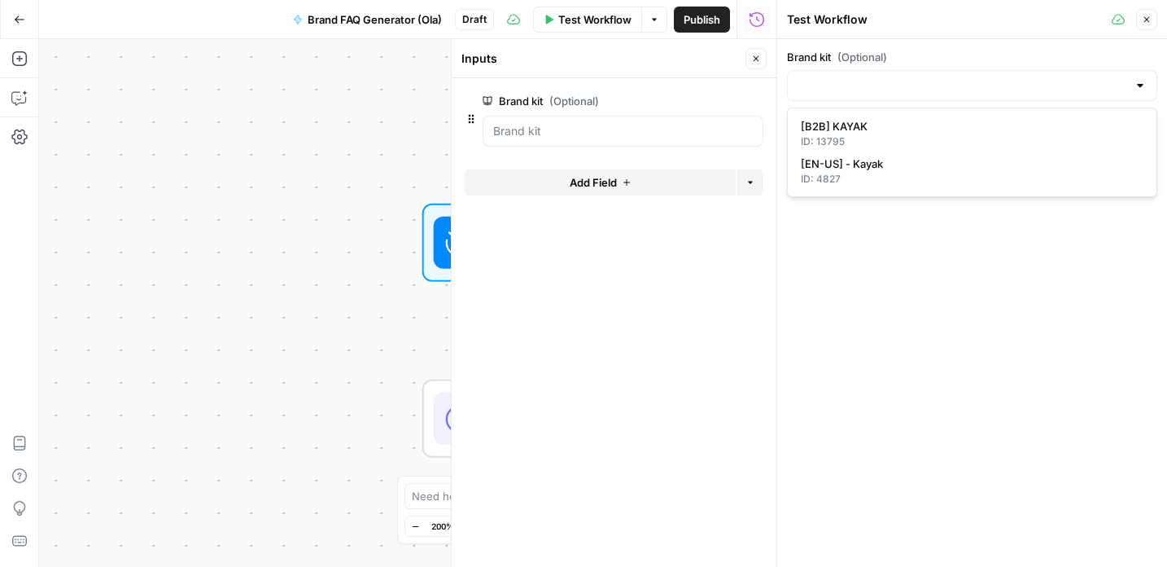
type input "[EN-US] - Kayak"
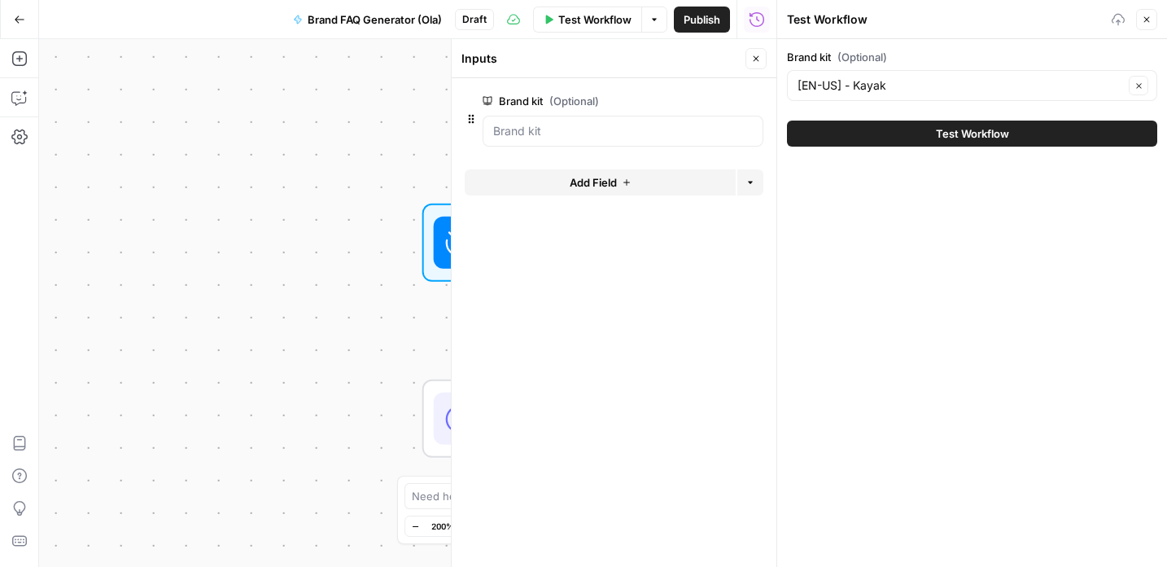
click at [924, 131] on button "Test Workflow" at bounding box center [972, 133] width 370 height 26
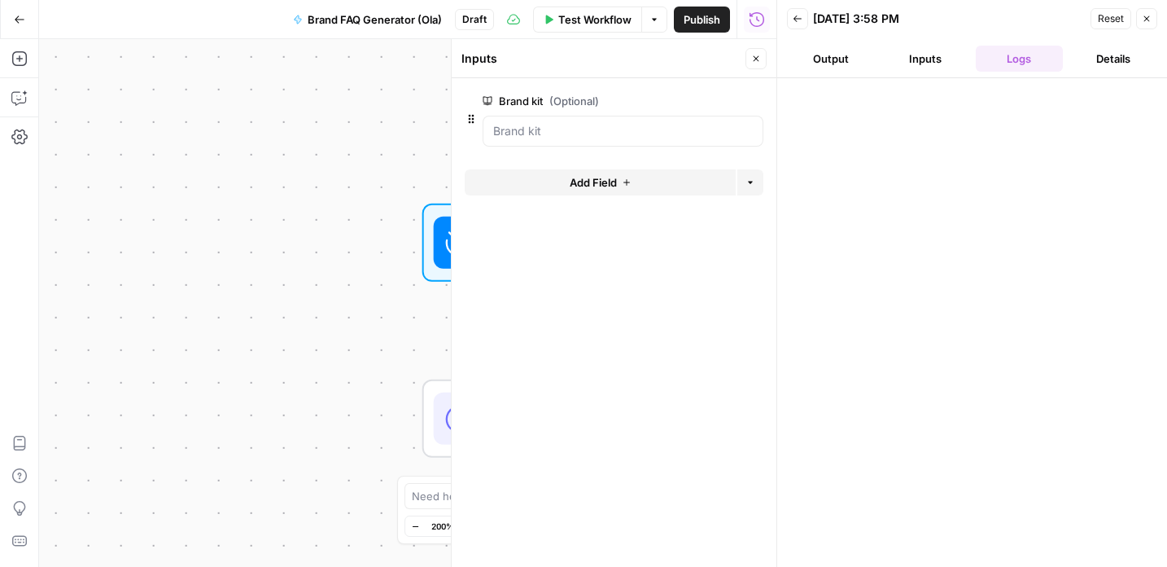
click at [756, 53] on button "Close" at bounding box center [756, 58] width 21 height 21
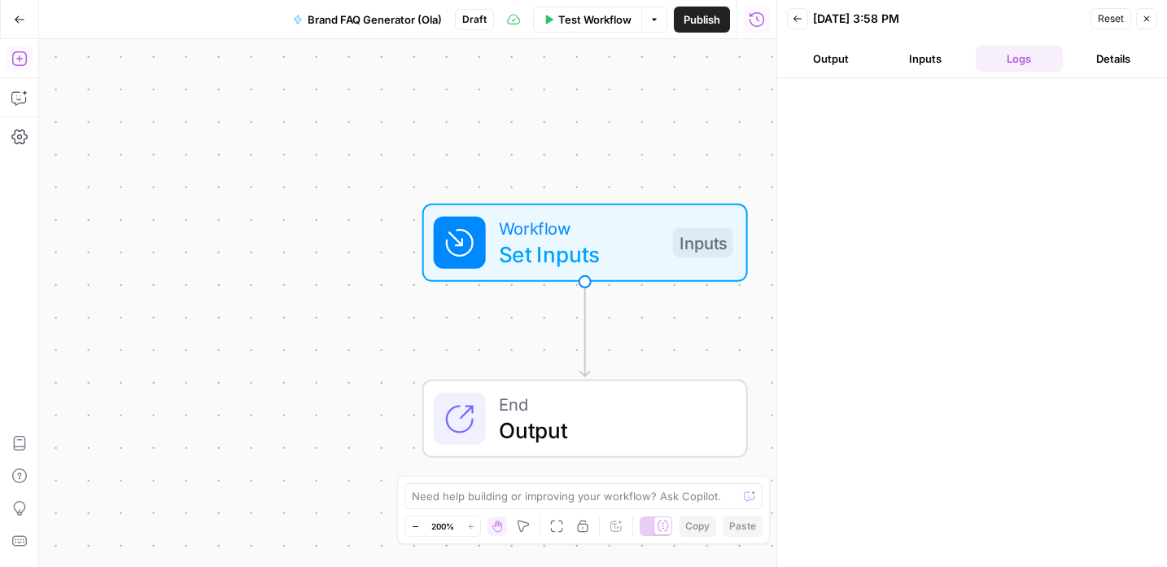
click at [8, 55] on button "Add Steps" at bounding box center [20, 59] width 26 height 26
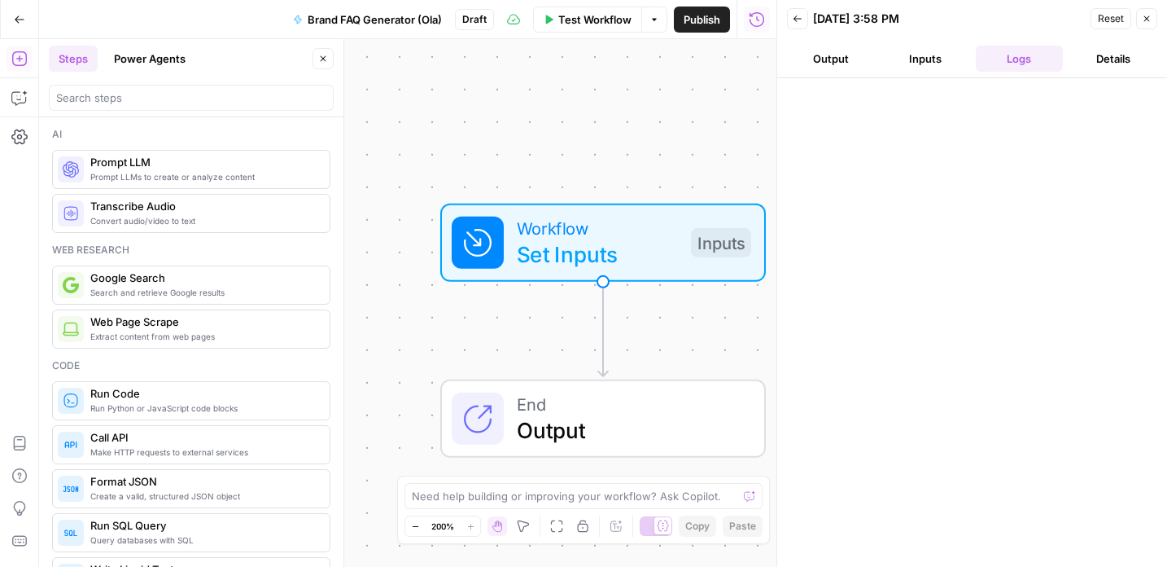
click at [114, 170] on span "Prompt LLMs to create or analyze content" at bounding box center [203, 176] width 226 height 13
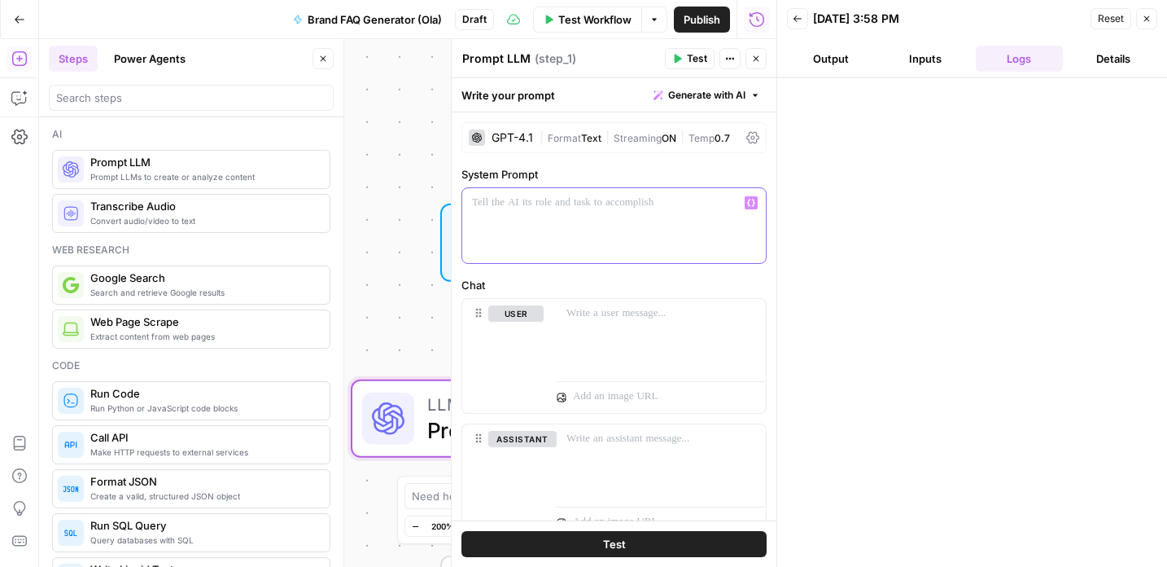
click at [523, 204] on p at bounding box center [614, 203] width 284 height 16
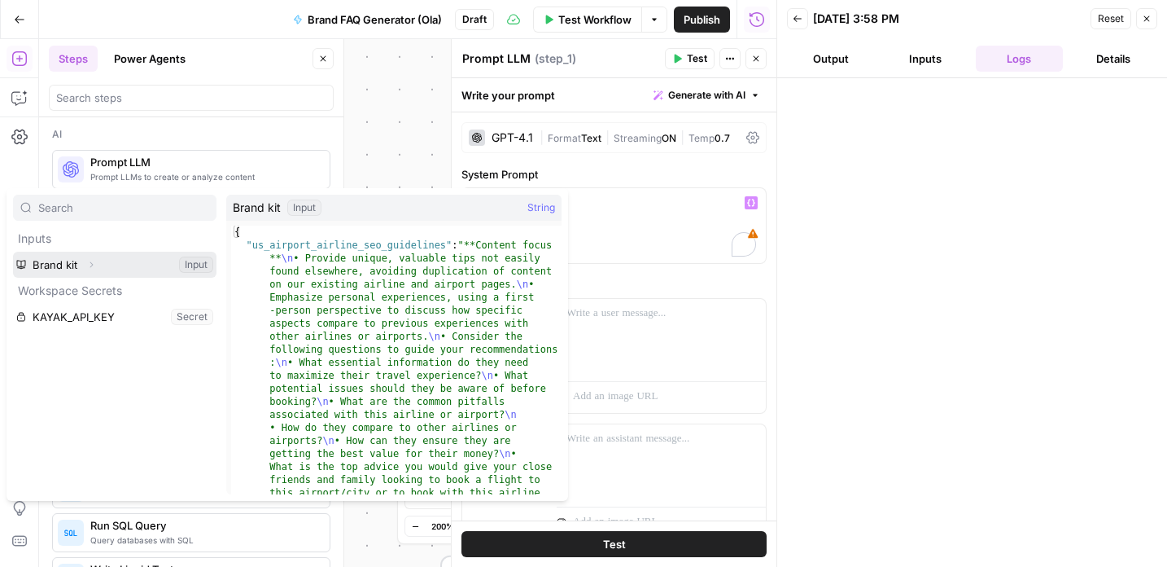
click at [59, 261] on button "Select variable Brand kit" at bounding box center [114, 265] width 203 height 26
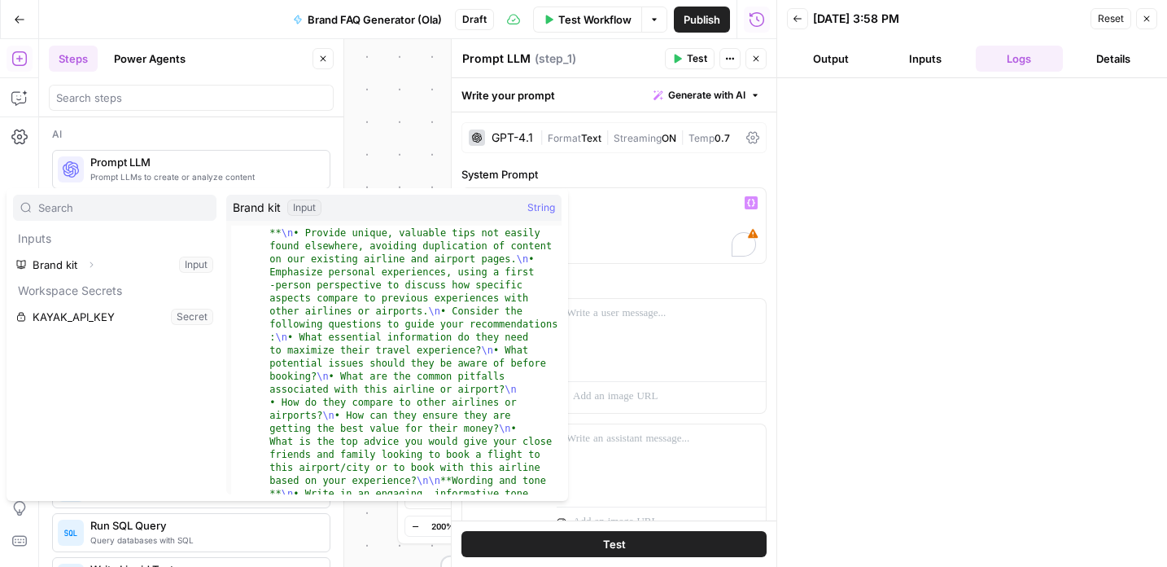
scroll to position [32, 0]
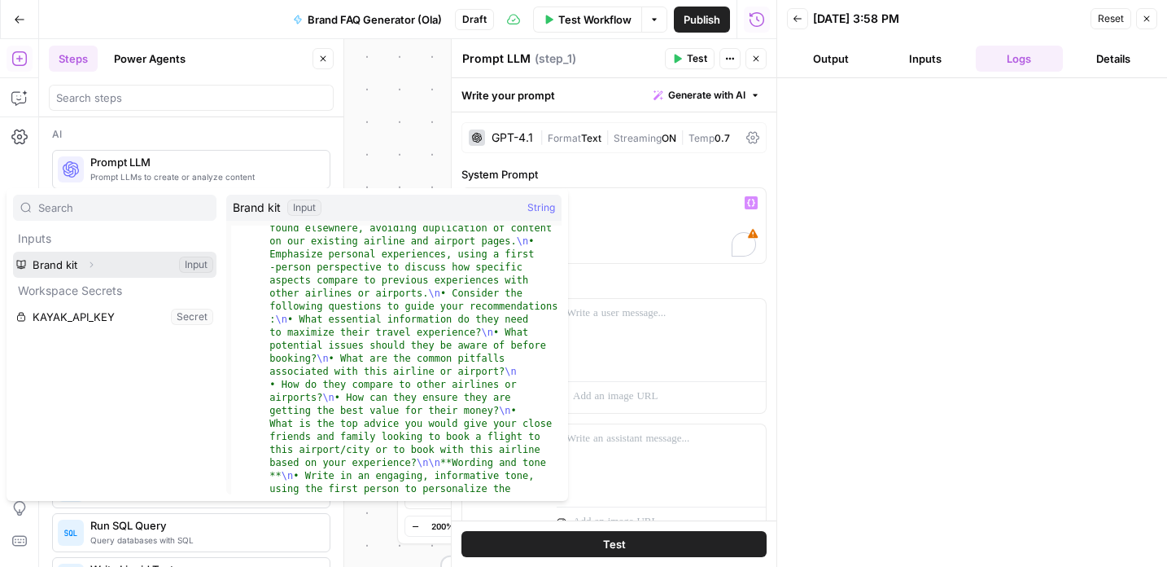
click at [114, 262] on button "Select variable Brand kit" at bounding box center [114, 265] width 203 height 26
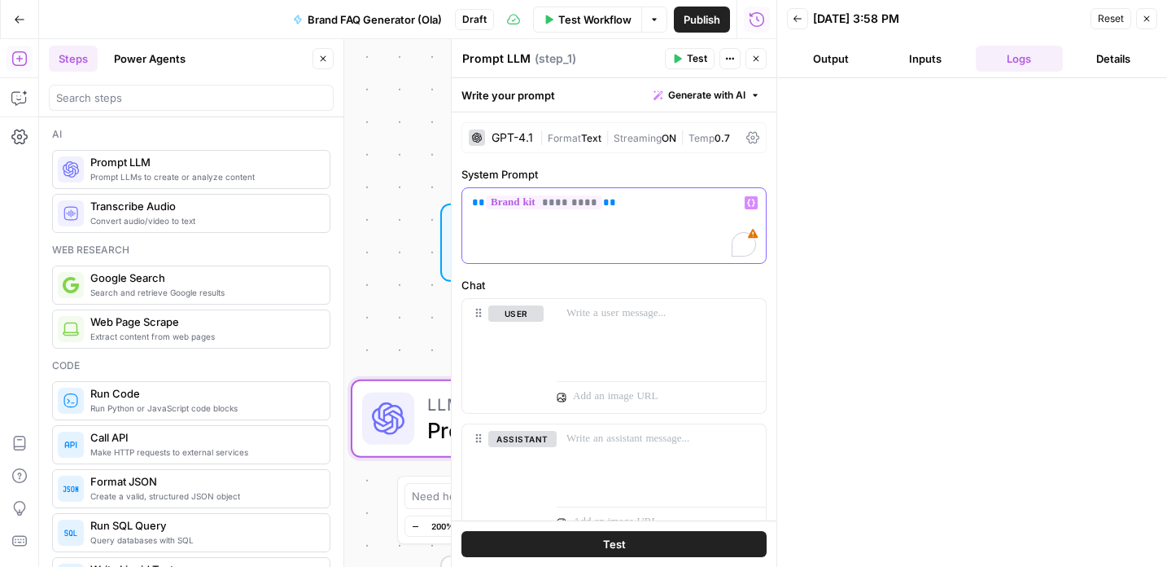
drag, startPoint x: 618, startPoint y: 202, endPoint x: 319, endPoint y: 173, distance: 300.1
click at [319, 173] on body "Kayak New Home Browse Insights Opportunities Your Data Recent Grids Create Edit…" at bounding box center [583, 283] width 1167 height 567
click at [511, 133] on div "GPT-4.1" at bounding box center [513, 137] width 42 height 11
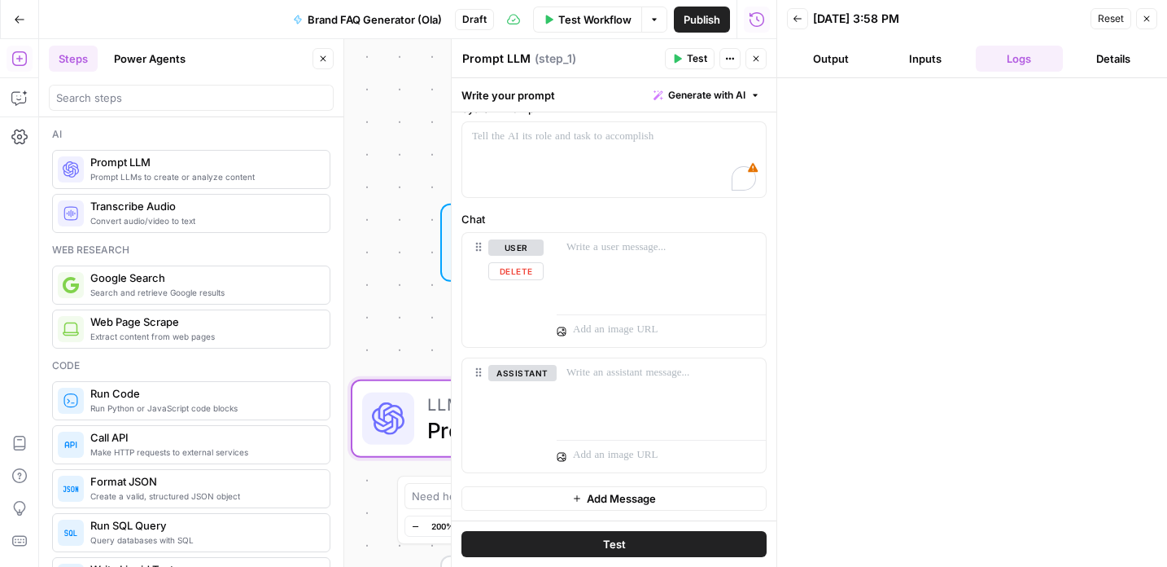
scroll to position [0, 0]
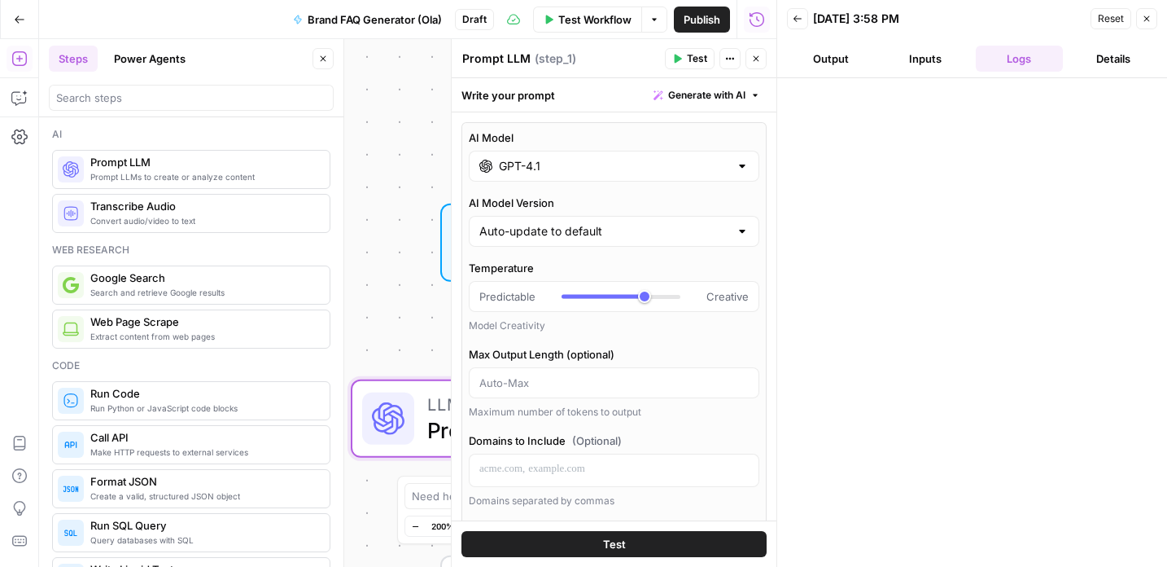
click at [503, 102] on div "Write your prompt Generate with AI" at bounding box center [614, 94] width 325 height 33
click at [757, 69] on header "Prompt LLM Prompt LLM ( step_1 ) Test Actions Close" at bounding box center [614, 58] width 325 height 39
click at [759, 60] on icon "button" at bounding box center [756, 59] width 10 height 10
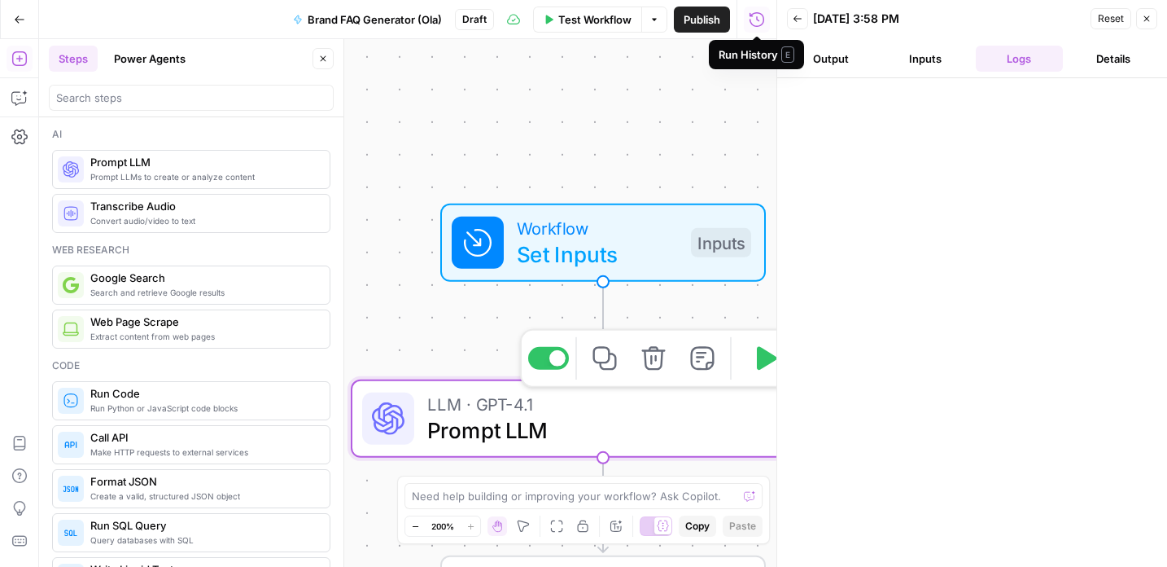
click at [533, 424] on span "Prompt LLM" at bounding box center [598, 429] width 342 height 33
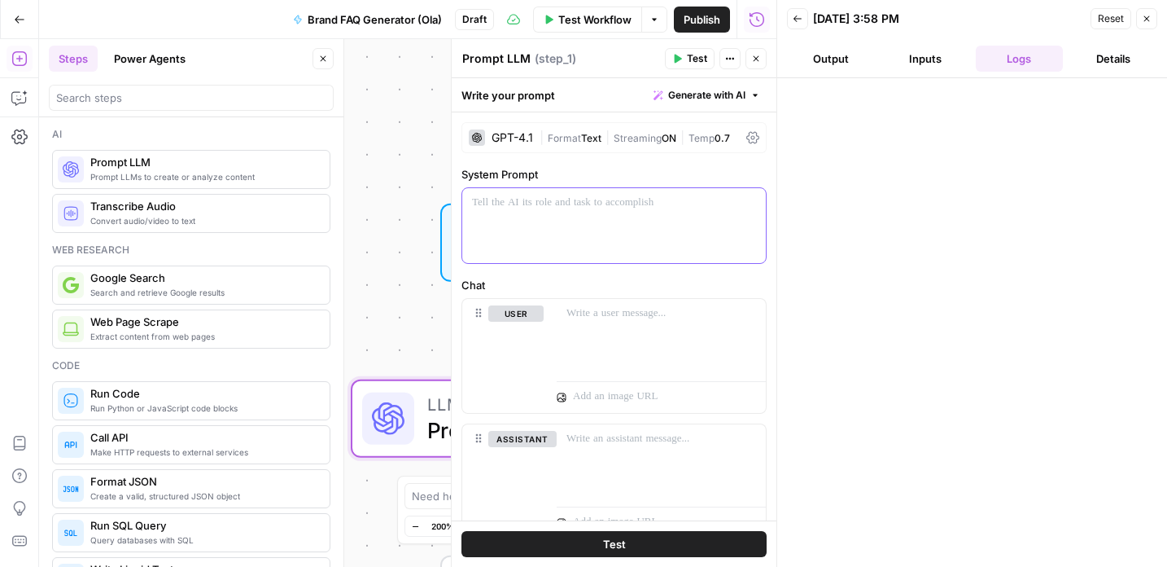
click at [713, 198] on p at bounding box center [614, 203] width 284 height 16
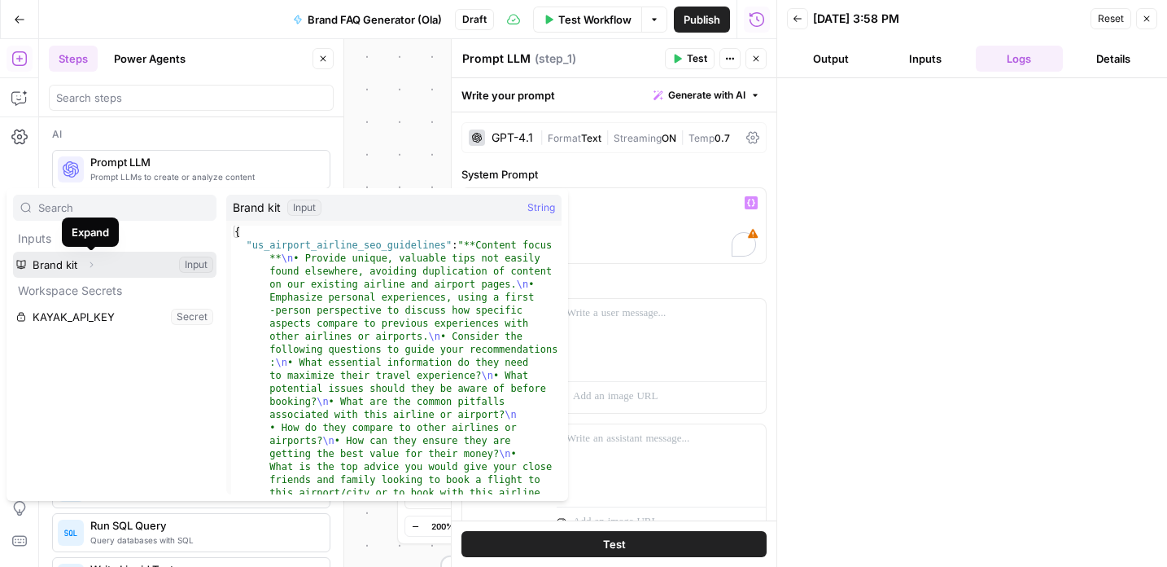
click at [91, 265] on icon "button" at bounding box center [91, 265] width 10 height 10
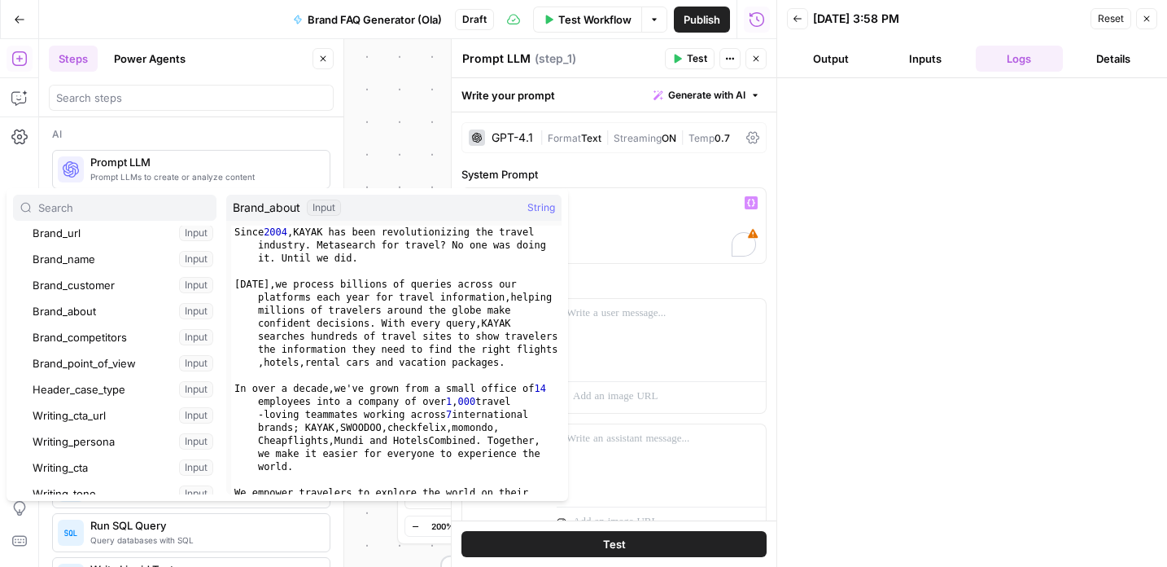
scroll to position [235, 0]
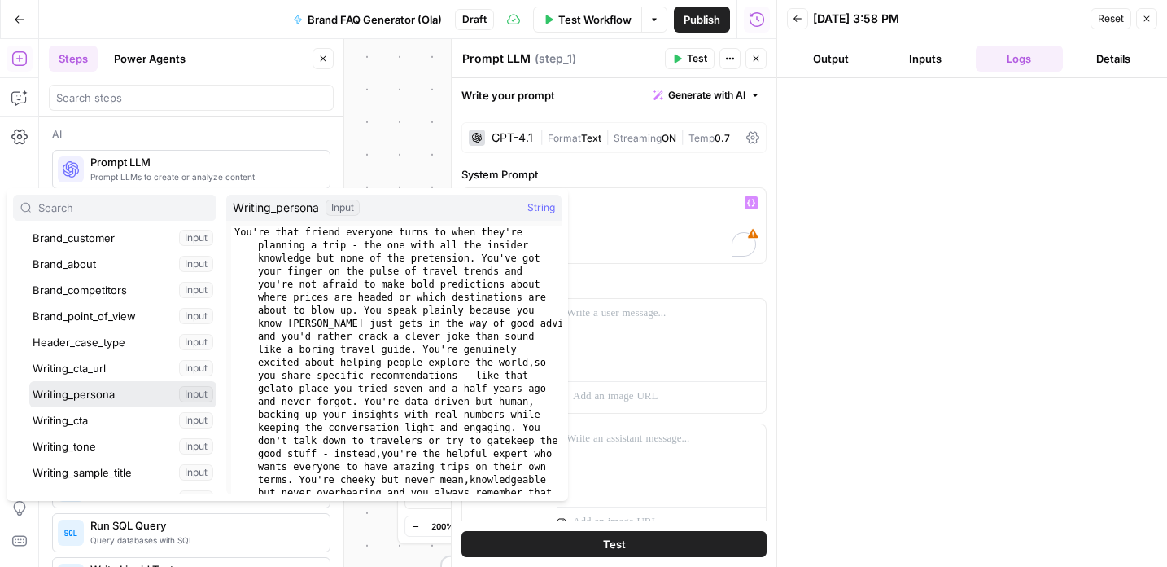
click at [85, 387] on button "Select variable Writing_persona" at bounding box center [122, 394] width 187 height 26
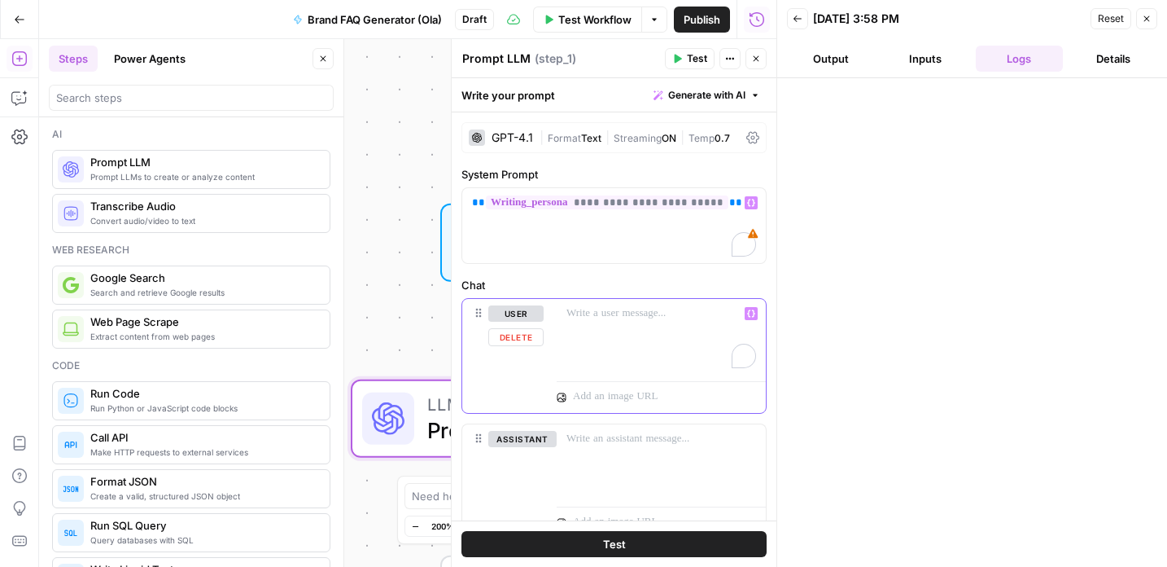
click at [610, 308] on p "To enrich screen reader interactions, please activate Accessibility in Grammarl…" at bounding box center [662, 313] width 190 height 16
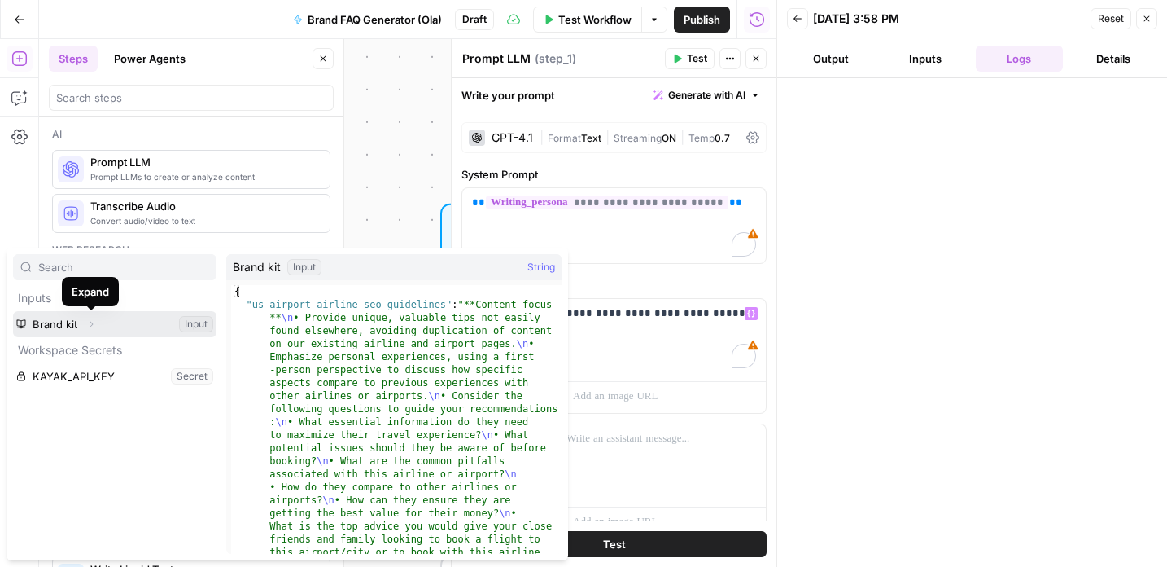
click at [93, 323] on icon "button" at bounding box center [91, 324] width 10 height 10
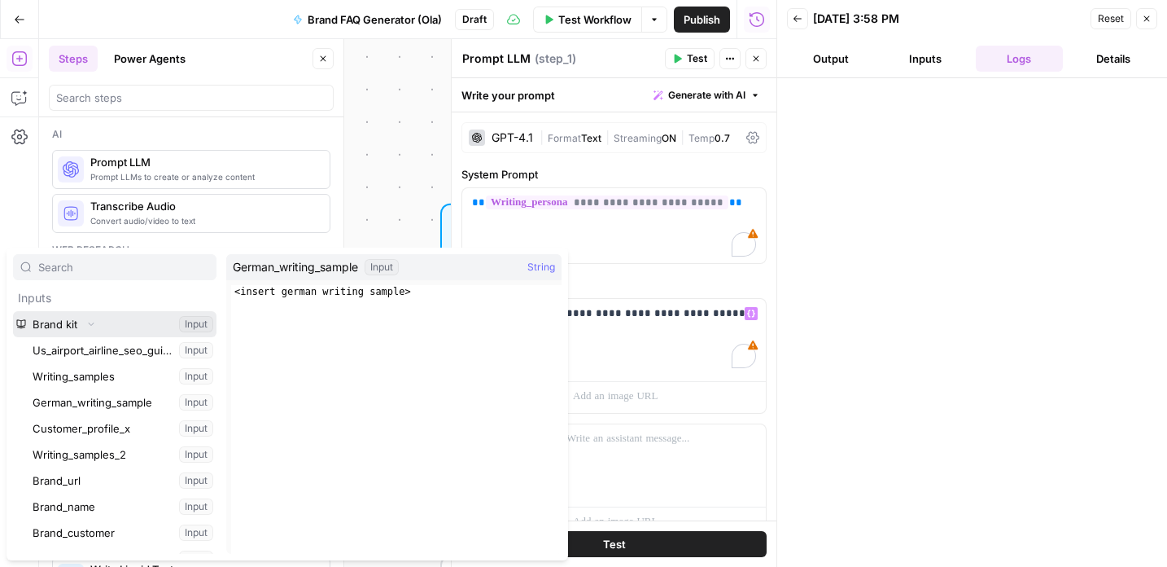
scroll to position [20, 0]
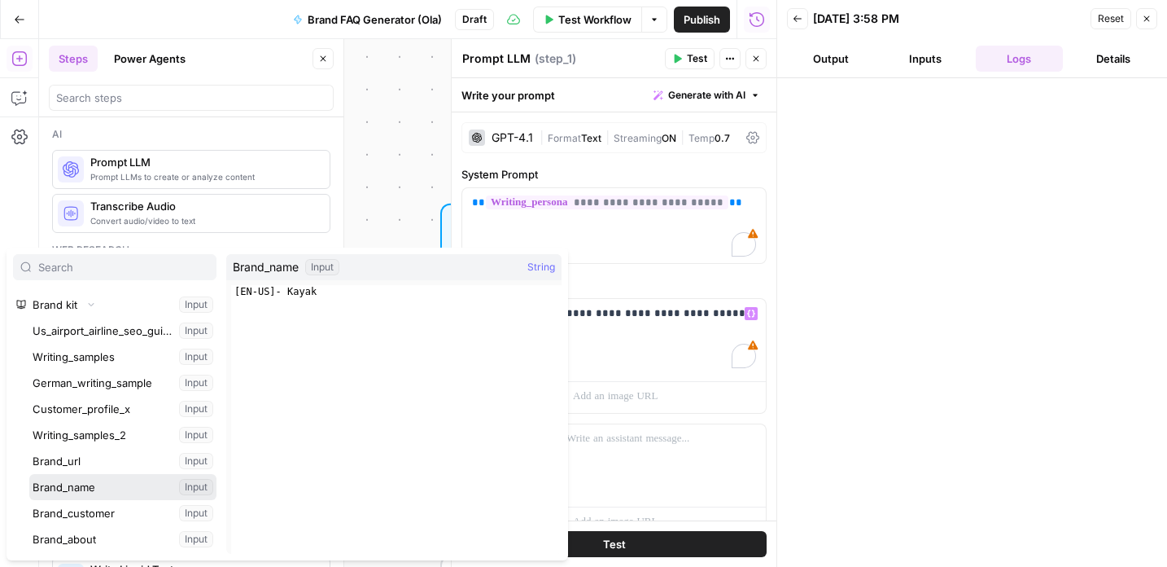
click at [94, 483] on button "Select variable Brand_name" at bounding box center [122, 487] width 187 height 26
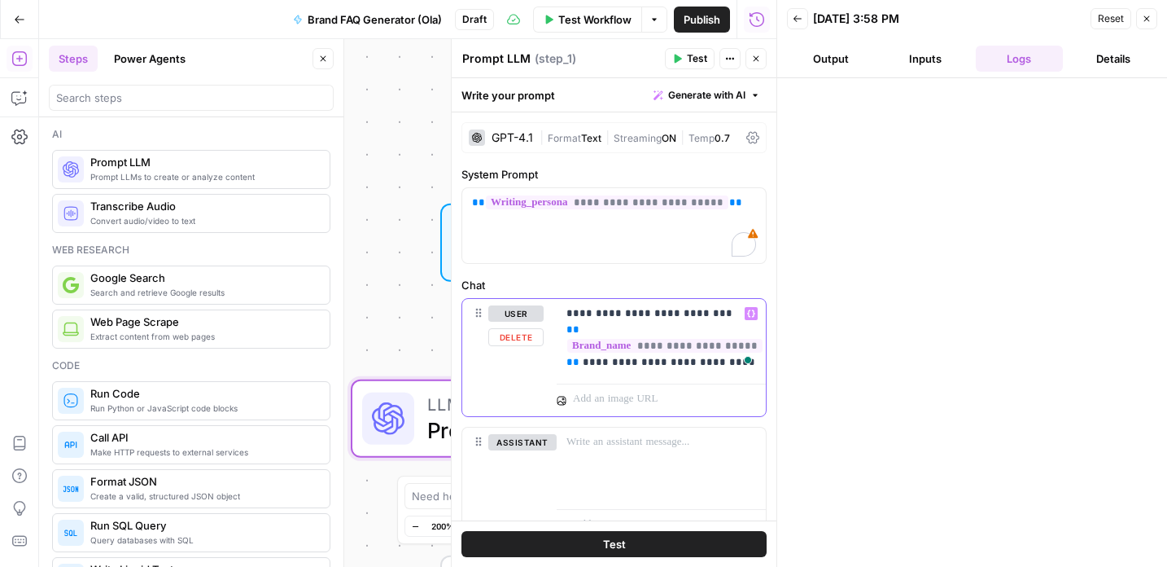
drag, startPoint x: 697, startPoint y: 363, endPoint x: 735, endPoint y: 363, distance: 38.3
click at [735, 363] on p "**********" at bounding box center [662, 337] width 190 height 65
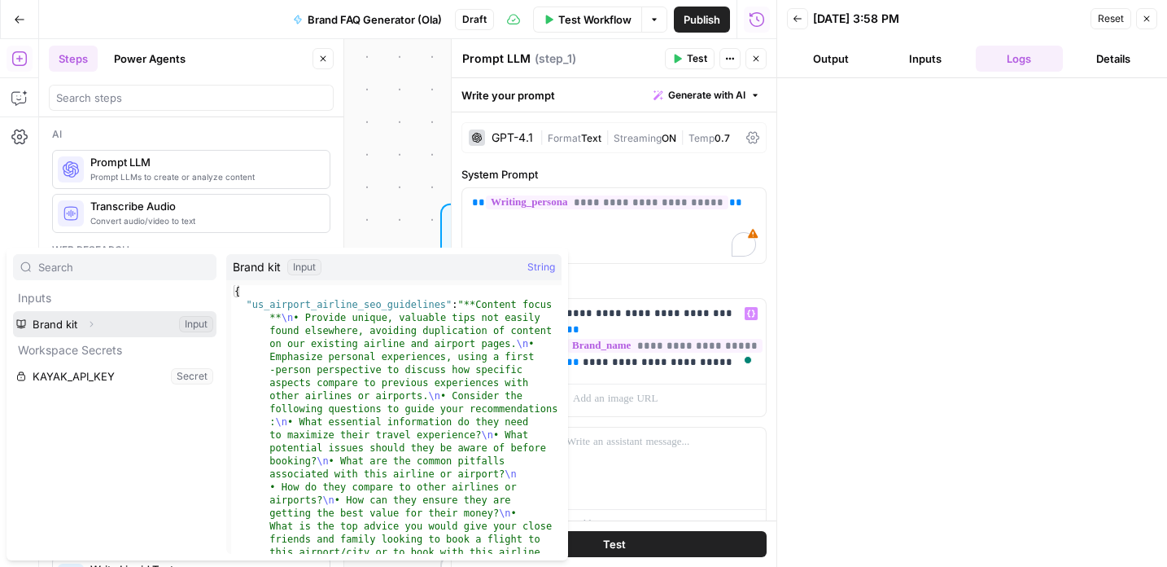
click at [97, 325] on button "Expand" at bounding box center [91, 323] width 21 height 21
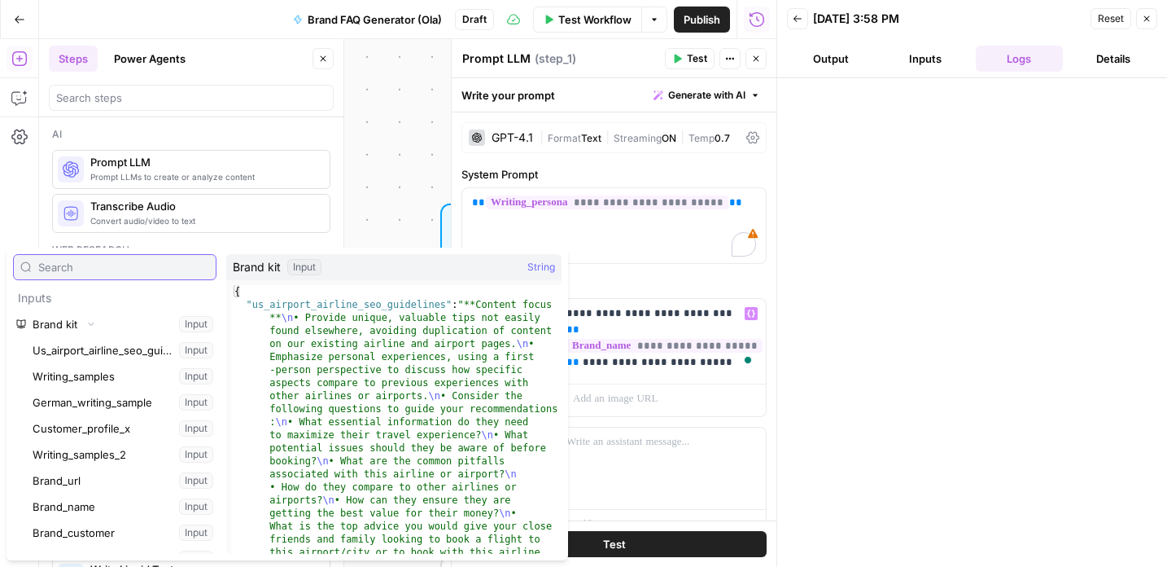
click at [91, 271] on input "text" at bounding box center [123, 267] width 171 height 16
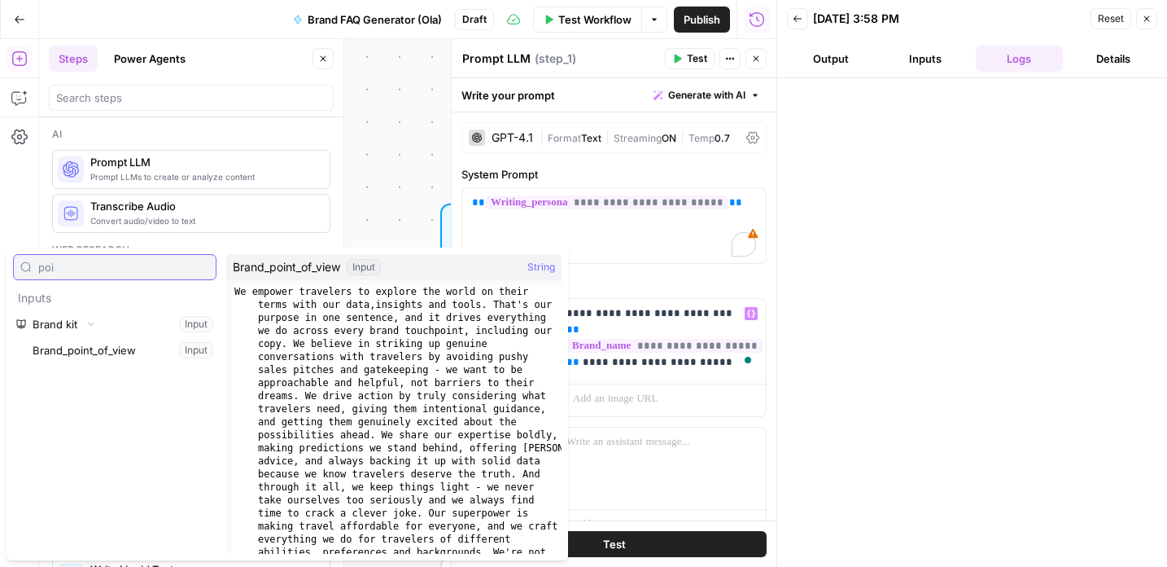
type input "poi"
click at [85, 345] on button "Select variable Brand_point_of_view" at bounding box center [122, 350] width 187 height 26
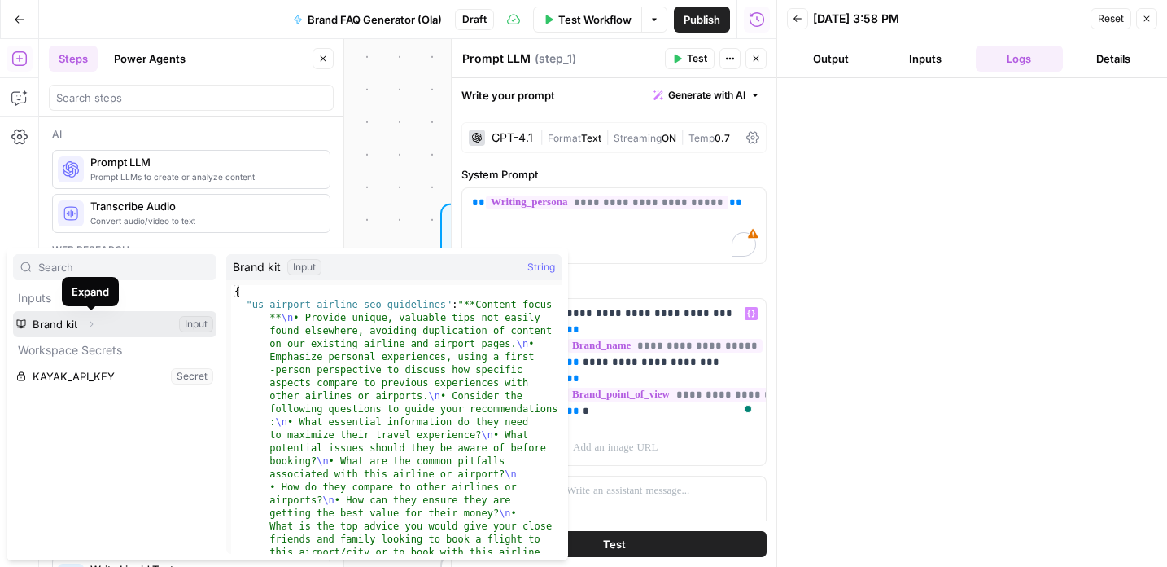
click at [89, 326] on icon "button" at bounding box center [91, 324] width 10 height 10
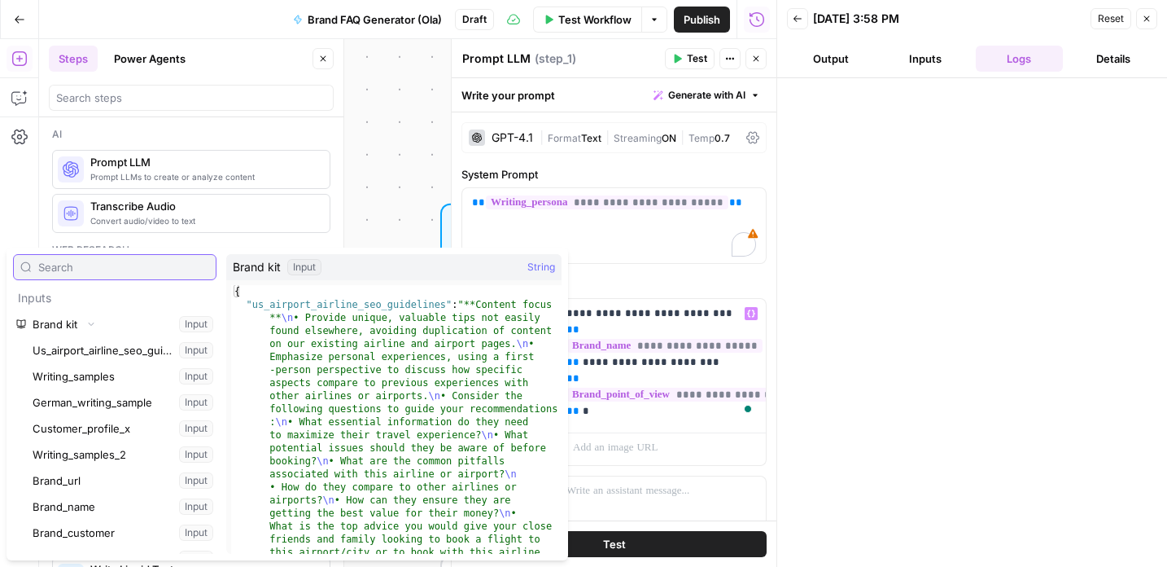
click at [81, 273] on input "text" at bounding box center [123, 267] width 171 height 16
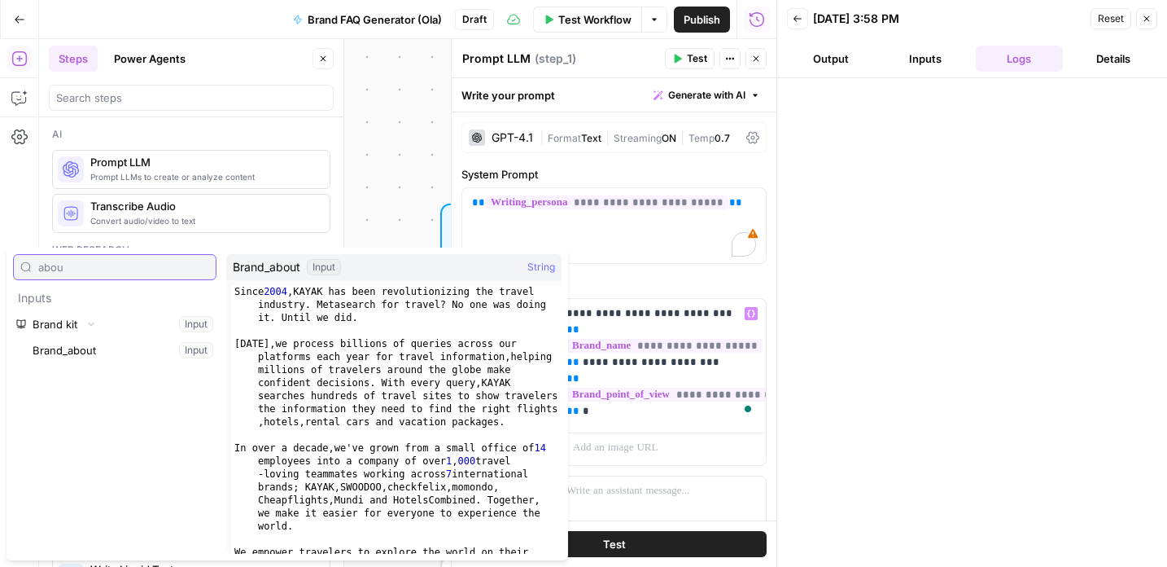
type input "abou"
click at [76, 348] on button "Select variable Brand_about" at bounding box center [122, 350] width 187 height 26
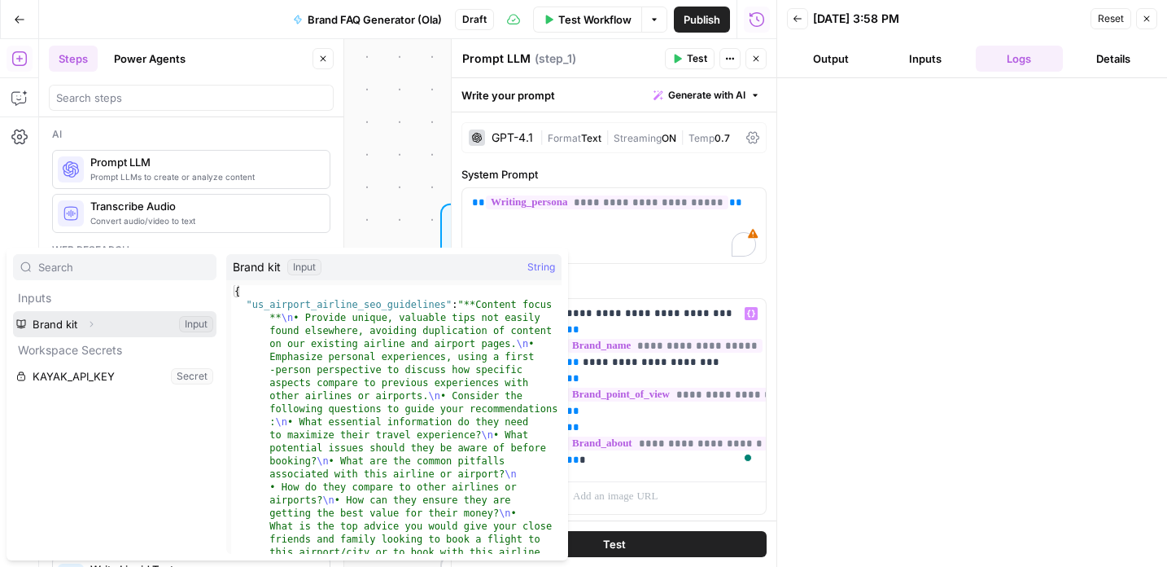
click at [85, 323] on button "Expand" at bounding box center [91, 323] width 21 height 21
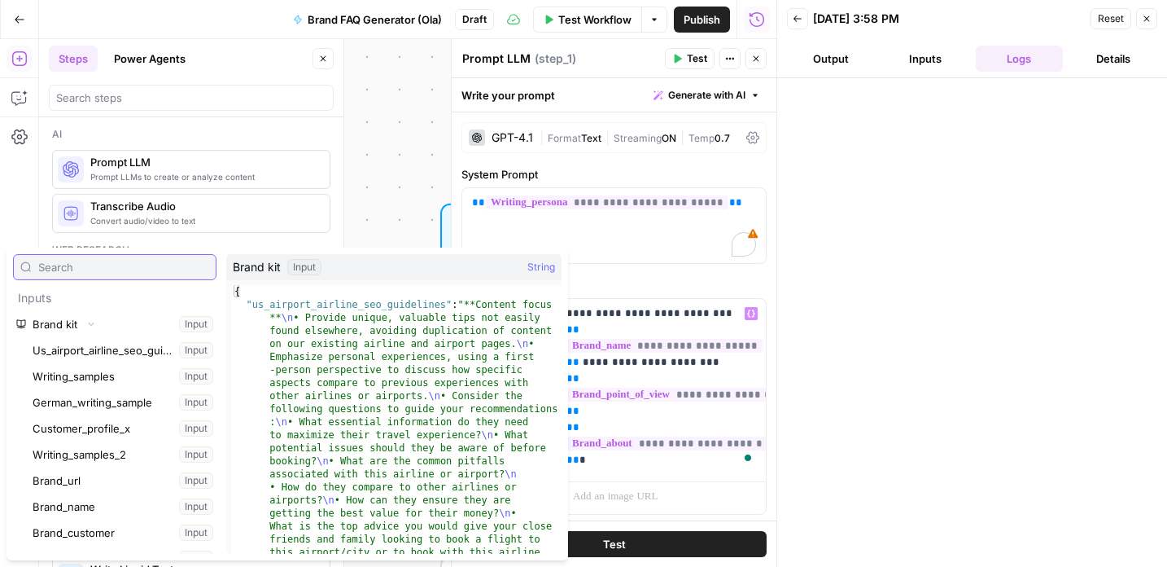
click at [72, 269] on input "text" at bounding box center [123, 267] width 171 height 16
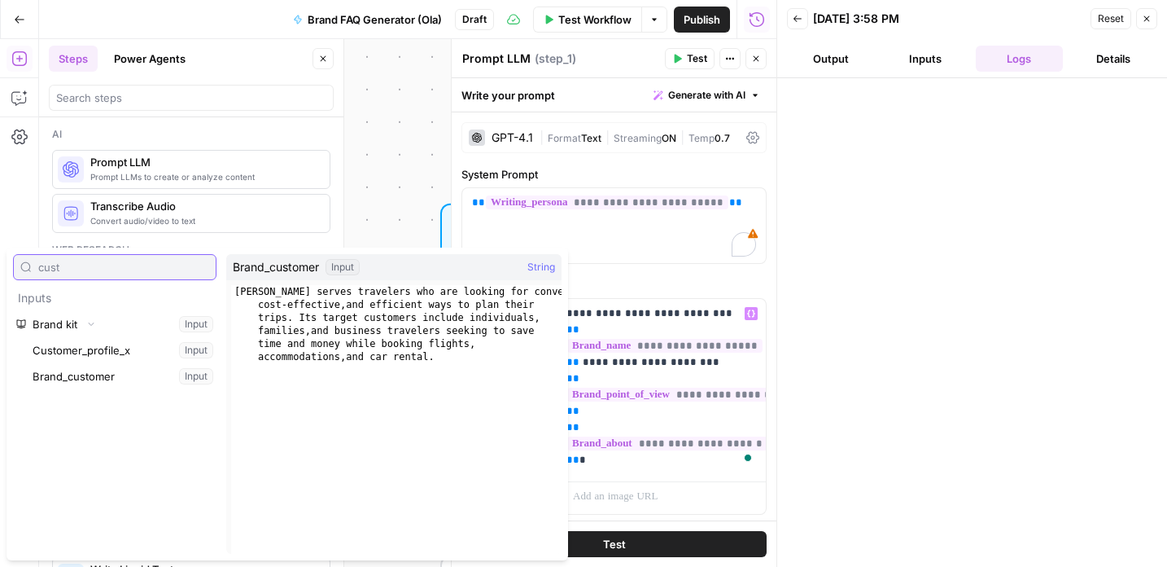
type input "cust"
click at [94, 374] on button "Select variable Brand_customer" at bounding box center [122, 376] width 187 height 26
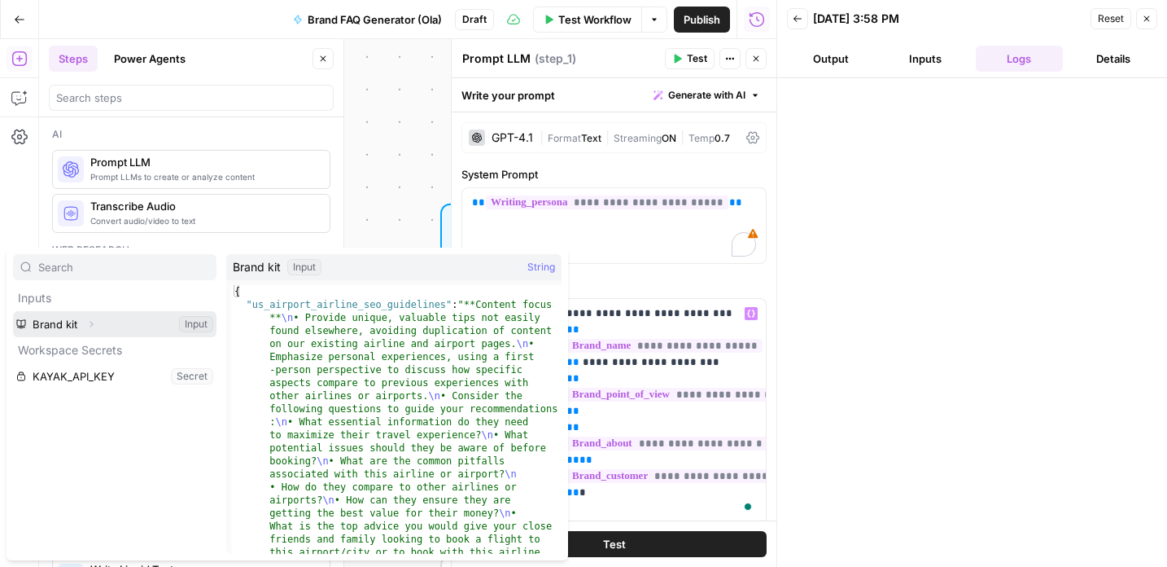
click at [94, 326] on icon "button" at bounding box center [91, 324] width 10 height 10
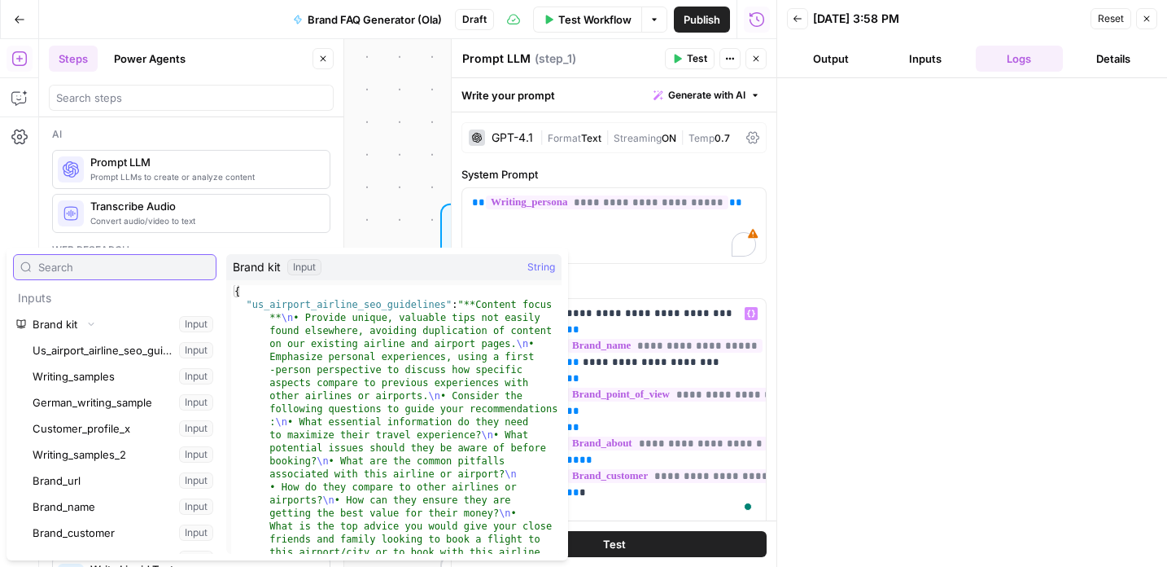
click at [87, 268] on input "text" at bounding box center [123, 267] width 171 height 16
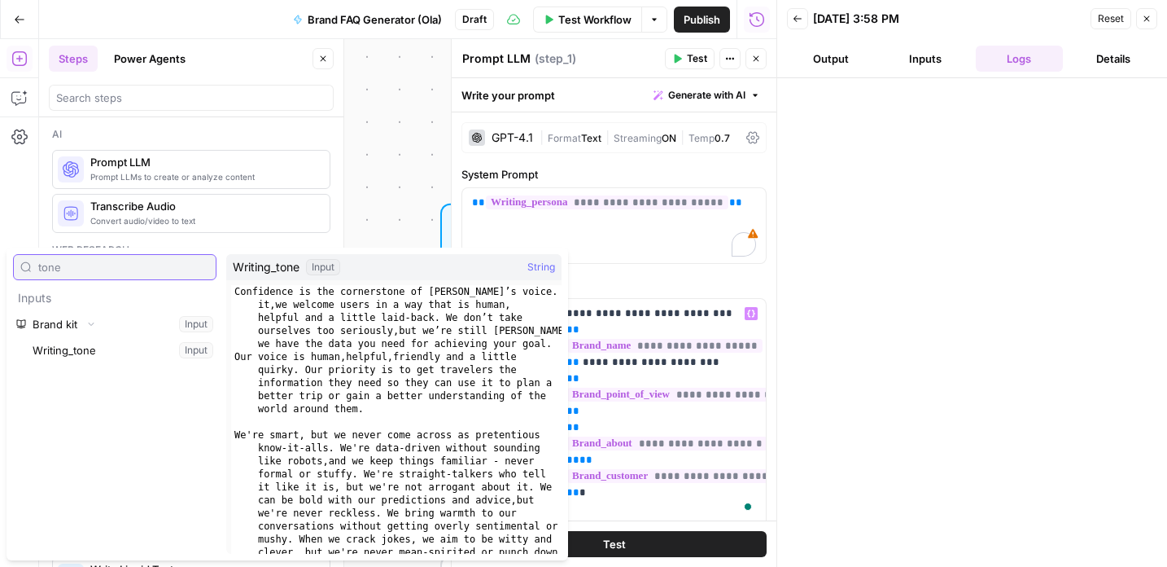
type input "tone"
click at [74, 348] on button "Select variable Writing_tone" at bounding box center [122, 350] width 187 height 26
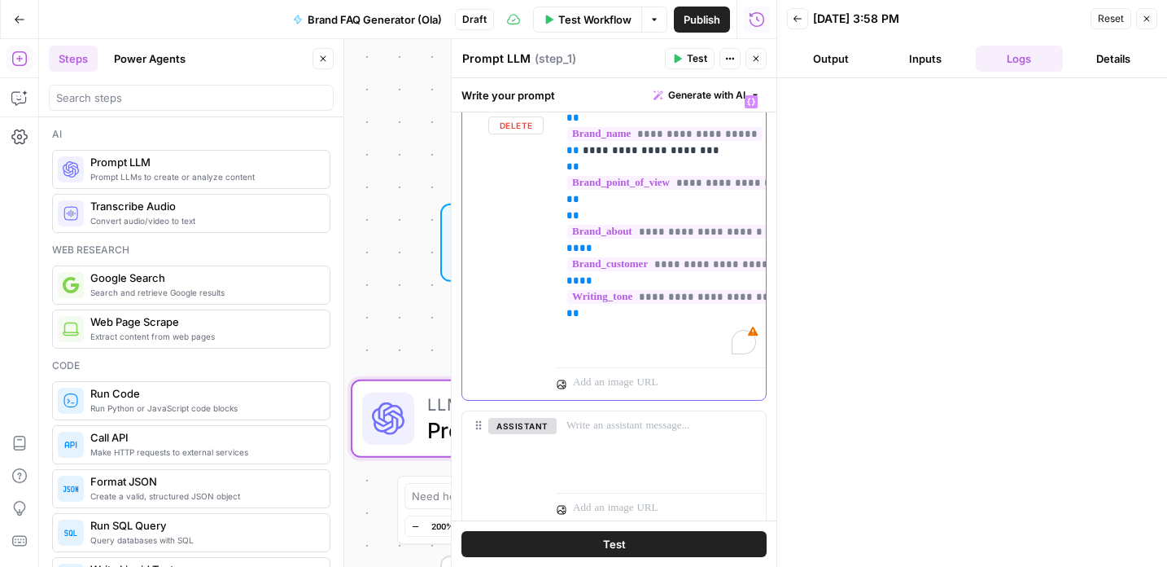
scroll to position [229, 0]
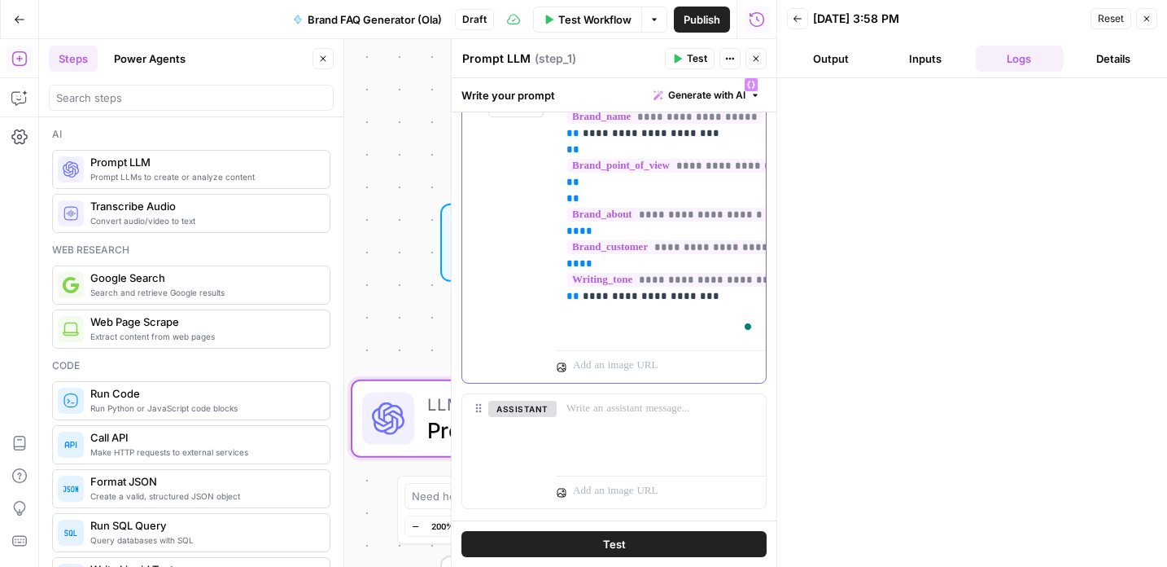
click at [681, 327] on p "**********" at bounding box center [662, 207] width 190 height 260
click at [702, 335] on p "**********" at bounding box center [662, 207] width 190 height 260
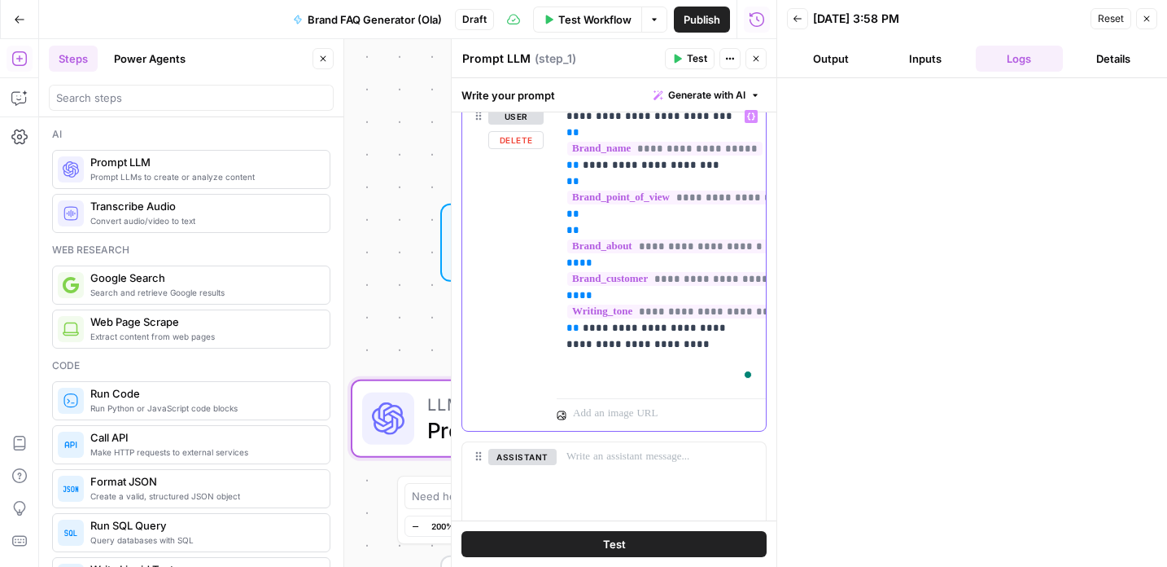
scroll to position [198, 0]
click at [656, 378] on p "**********" at bounding box center [662, 245] width 190 height 277
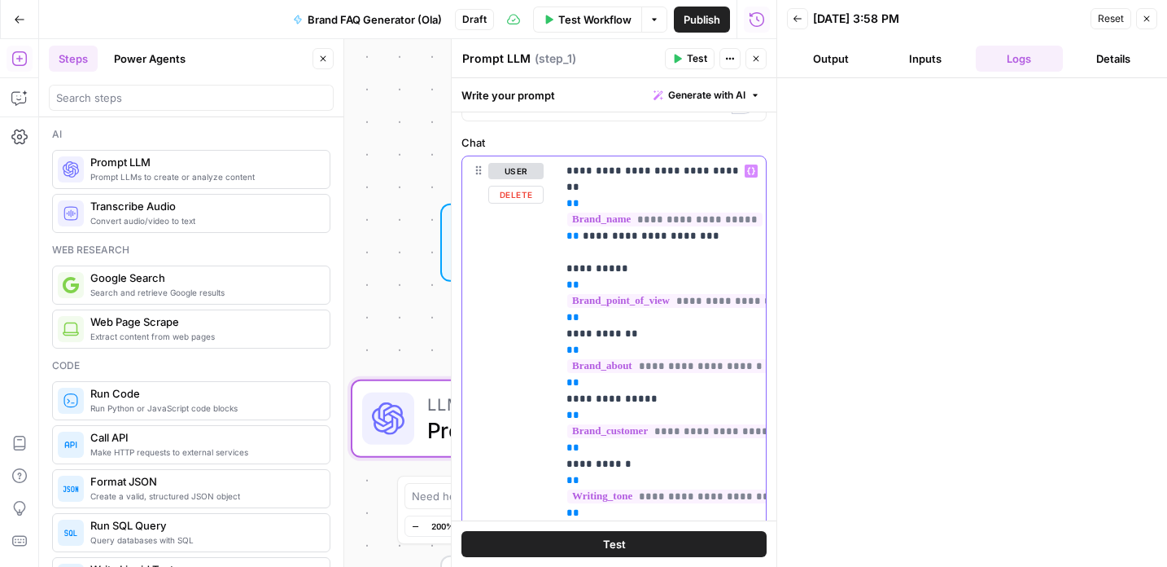
scroll to position [34, 0]
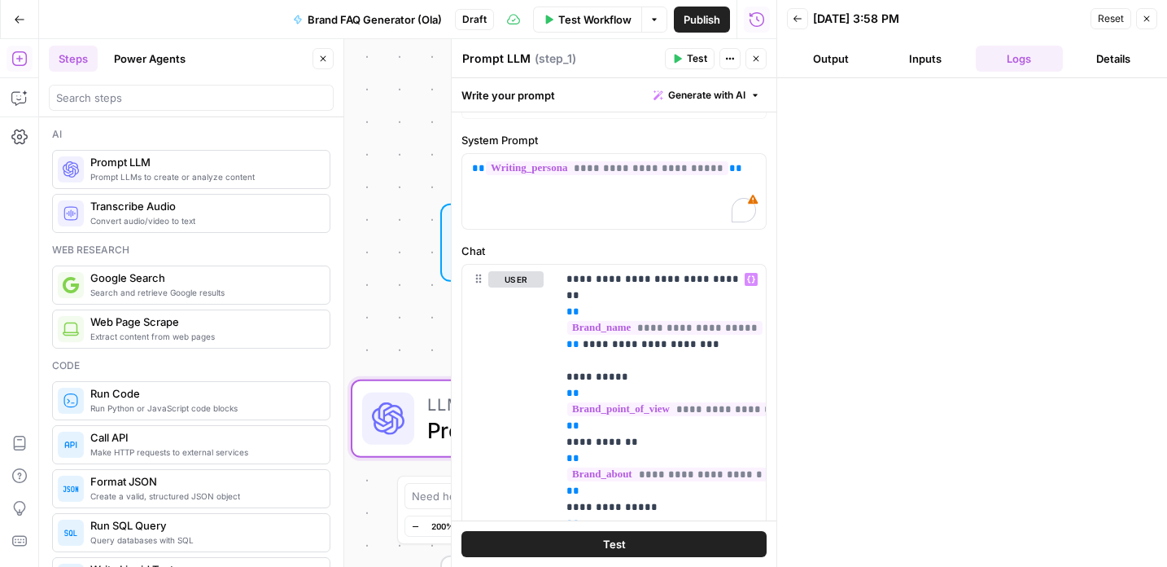
click at [688, 55] on span "Test" at bounding box center [697, 58] width 20 height 15
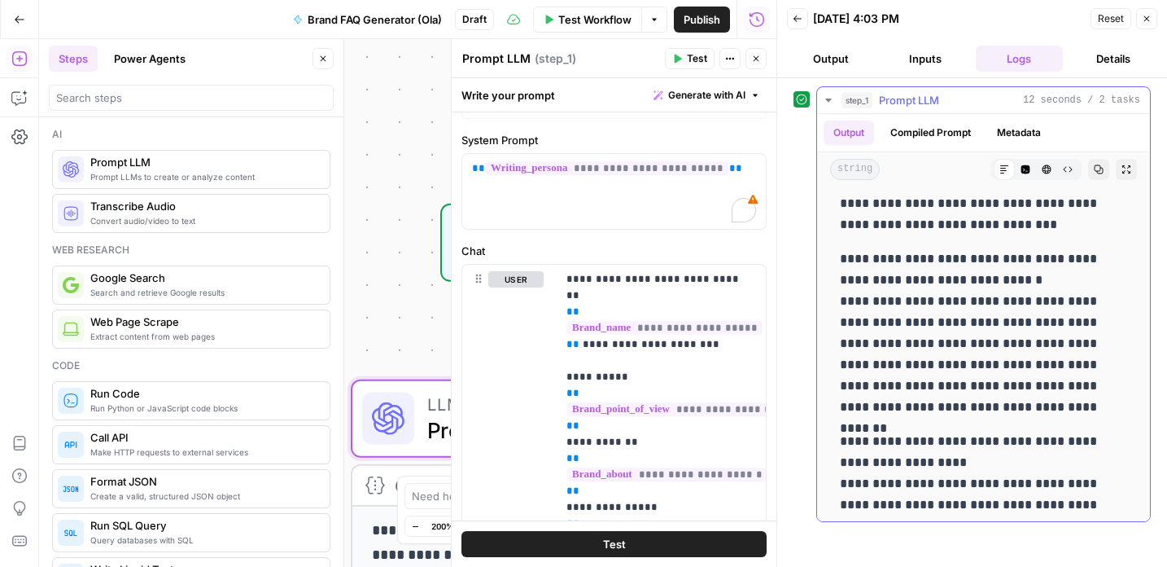
scroll to position [135, 0]
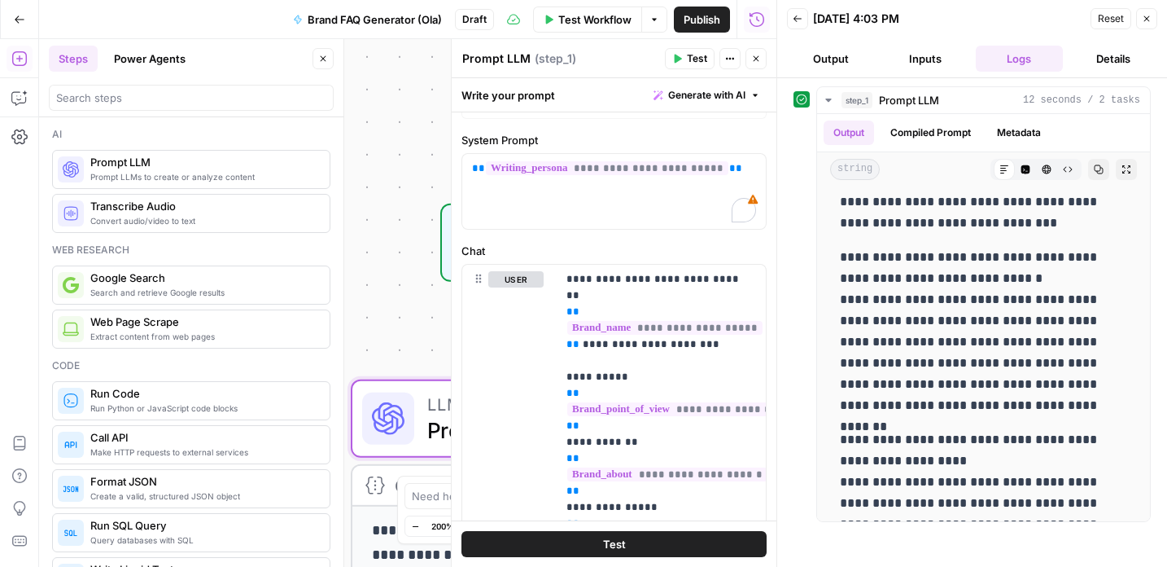
click at [697, 15] on span "Publish" at bounding box center [702, 19] width 37 height 16
